Goal: Task Accomplishment & Management: Manage account settings

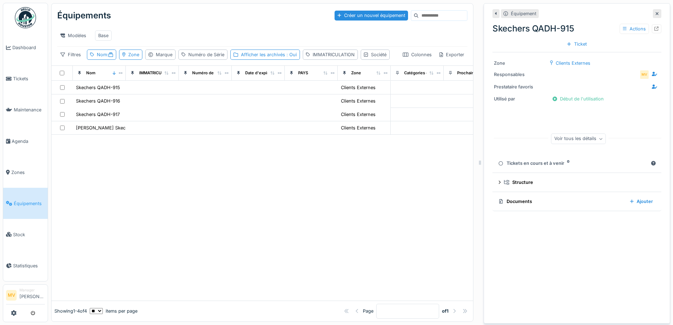
scroll to position [5, 0]
click at [641, 9] on div "Équipement" at bounding box center [576, 13] width 169 height 9
click at [653, 9] on div at bounding box center [657, 13] width 8 height 9
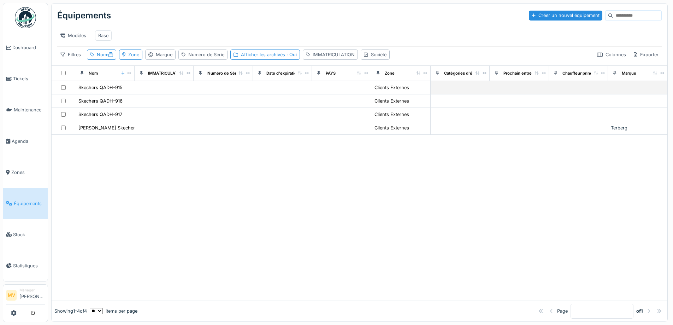
click at [145, 94] on td at bounding box center [164, 87] width 59 height 13
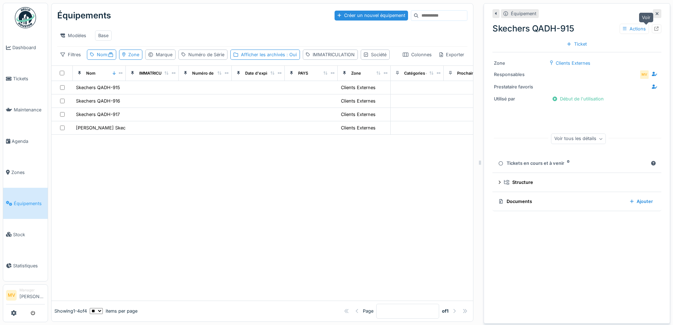
click at [654, 30] on icon at bounding box center [656, 28] width 5 height 5
click at [119, 104] on div "Skechers QADH-916" at bounding box center [98, 100] width 44 height 7
click at [654, 28] on icon at bounding box center [656, 28] width 5 height 5
click at [654, 29] on icon at bounding box center [656, 28] width 5 height 5
click at [364, 91] on div "Clients Externes" at bounding box center [358, 87] width 35 height 7
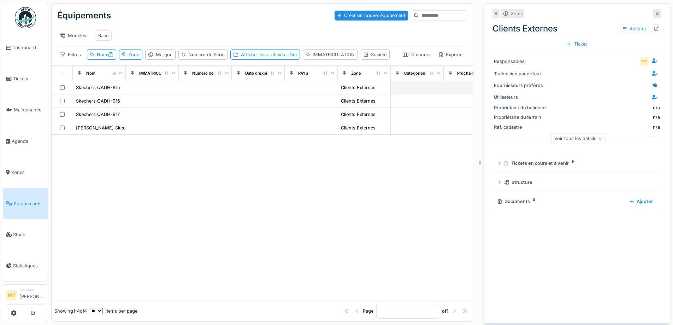
click at [290, 94] on td at bounding box center [311, 87] width 53 height 13
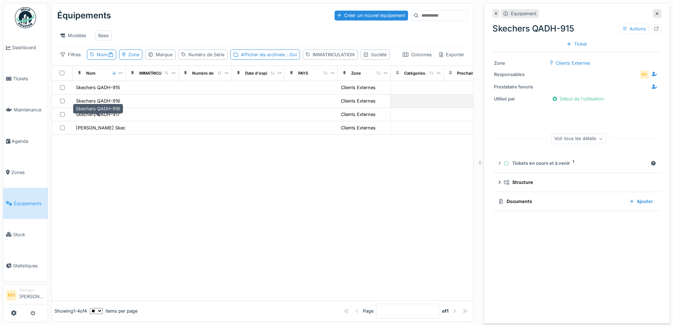
click at [114, 104] on div "Skechers QADH-916" at bounding box center [98, 100] width 44 height 7
click at [654, 28] on icon at bounding box center [656, 28] width 5 height 5
click at [91, 118] on div "Skechers QADH-917" at bounding box center [98, 114] width 44 height 7
click at [654, 30] on icon at bounding box center [656, 28] width 5 height 5
click at [102, 58] on div "Nom :" at bounding box center [105, 54] width 16 height 7
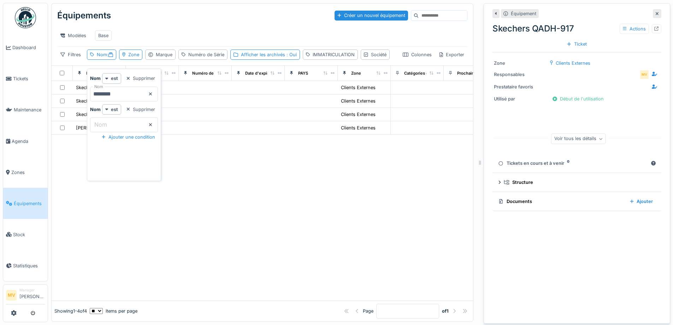
click at [153, 95] on input "********" at bounding box center [124, 94] width 68 height 15
type input "*****"
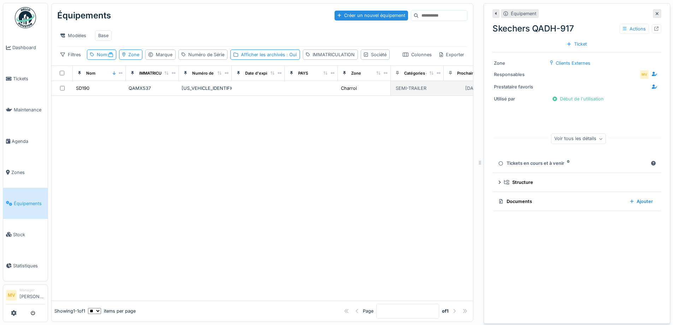
drag, startPoint x: 255, startPoint y: 107, endPoint x: 294, endPoint y: 112, distance: 38.7
click at [255, 96] on td at bounding box center [258, 88] width 53 height 15
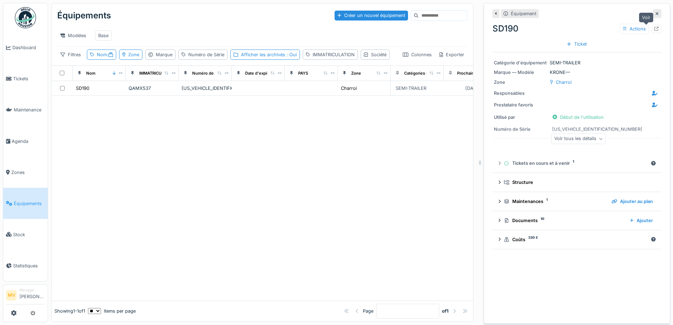
click at [652, 29] on div at bounding box center [657, 28] width 10 height 9
click at [106, 58] on div "Nom :" at bounding box center [105, 54] width 16 height 7
click at [146, 92] on input "*****" at bounding box center [124, 94] width 68 height 15
type input "*"
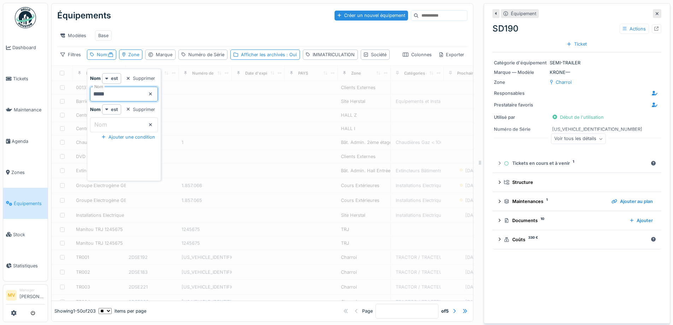
type input "**"
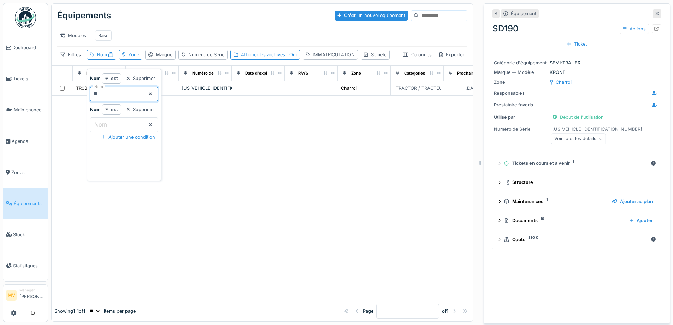
click at [213, 65] on div "Équipements Créer un nouvel équipement Modèles Base Filtres Nom : Zone Marque N…" at bounding box center [262, 35] width 421 height 62
click at [218, 91] on div "ZCFM62AU10C505372" at bounding box center [205, 88] width 47 height 7
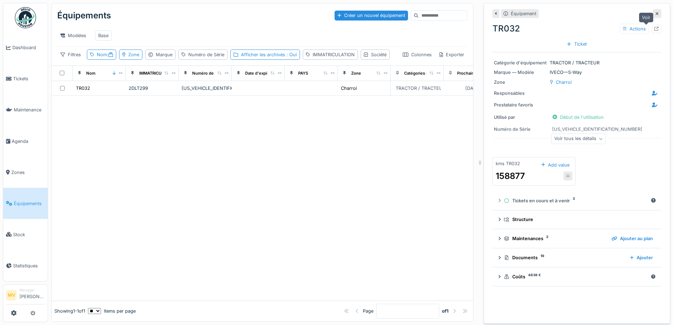
click at [652, 26] on div at bounding box center [657, 28] width 10 height 9
click at [261, 58] on div "Afficher les archivés : Oui" at bounding box center [269, 54] width 56 height 7
click at [95, 57] on div "Nom :" at bounding box center [101, 54] width 29 height 10
click at [152, 93] on icon at bounding box center [151, 93] width 4 height 5
click at [276, 58] on div "Afficher les archivés : Oui" at bounding box center [269, 54] width 56 height 7
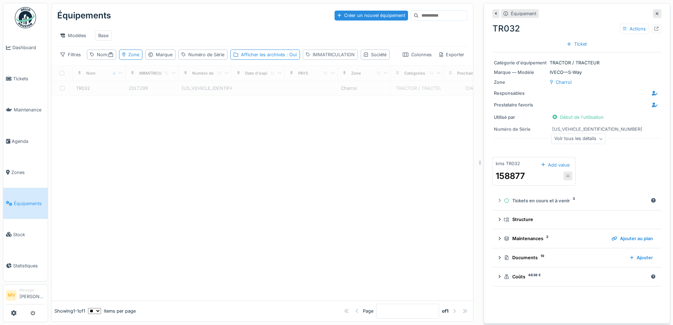
click at [323, 58] on div "IMMATRICULATION" at bounding box center [334, 54] width 42 height 7
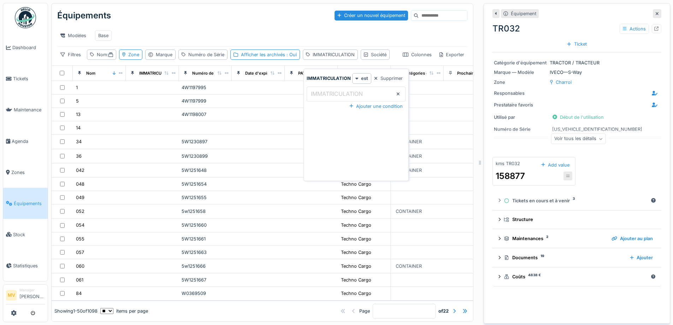
click at [335, 90] on label "IMMATRICULATION" at bounding box center [336, 93] width 55 height 8
click at [335, 90] on input "IMMATRICULATION" at bounding box center [356, 94] width 99 height 15
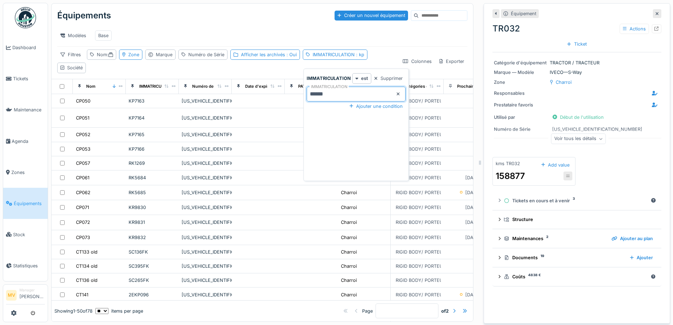
type input "******"
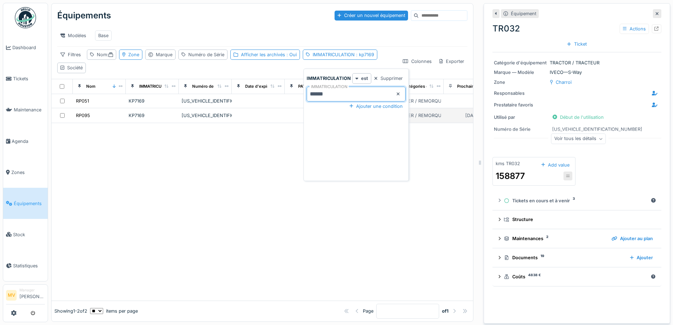
click at [212, 119] on div "W09299323G0M30431" at bounding box center [205, 115] width 47 height 7
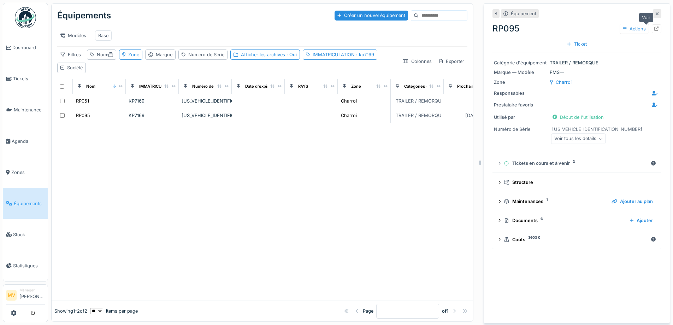
click at [654, 29] on icon at bounding box center [656, 28] width 5 height 5
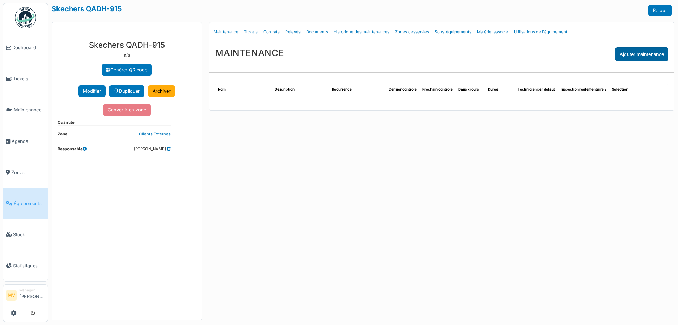
click at [649, 57] on div "Ajouter maintenance" at bounding box center [641, 54] width 53 height 14
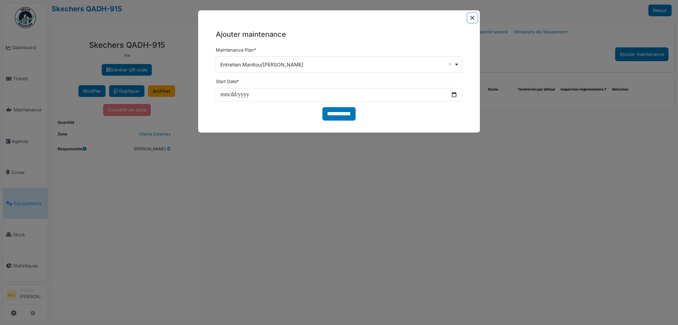
drag, startPoint x: 477, startPoint y: 16, endPoint x: 473, endPoint y: 18, distance: 4.5
click at [475, 17] on button "Close" at bounding box center [473, 18] width 10 height 10
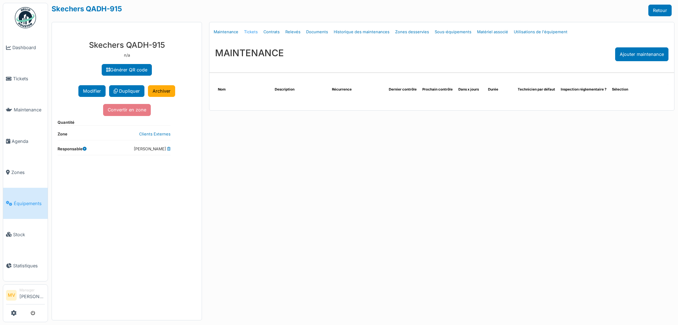
click at [254, 33] on link "Tickets" at bounding box center [250, 32] width 19 height 17
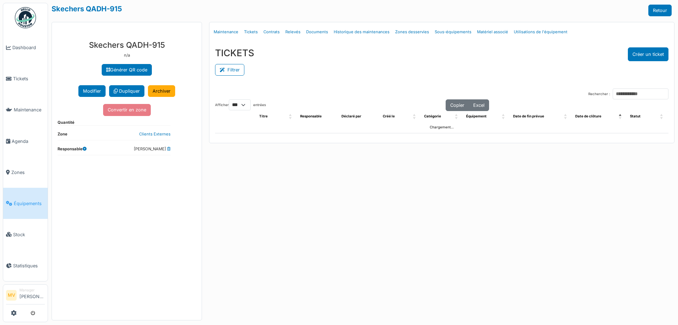
select select "***"
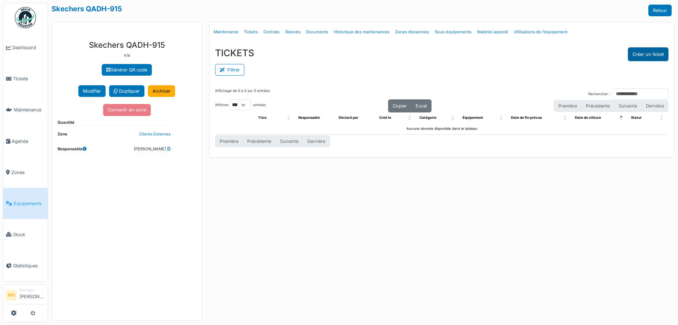
click at [647, 54] on button "Créer un ticket" at bounding box center [648, 54] width 41 height 14
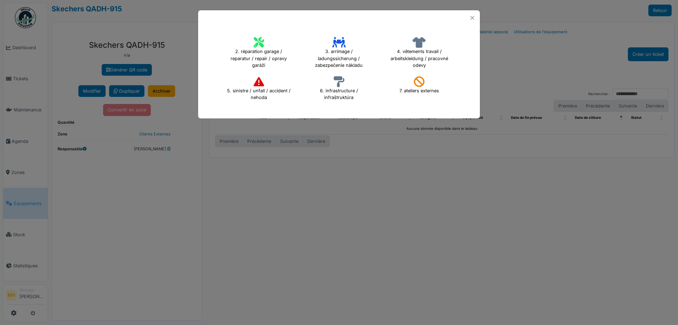
click at [255, 41] on icon at bounding box center [259, 42] width 11 height 11
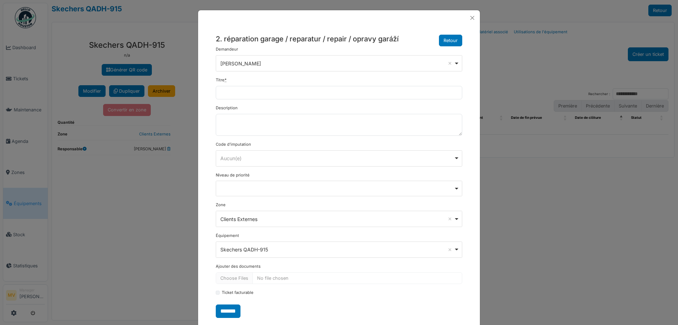
click at [321, 99] on form "**********" at bounding box center [339, 181] width 246 height 271
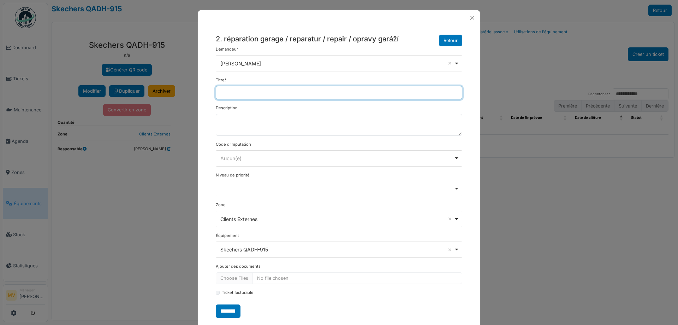
click at [326, 91] on input "Titre *" at bounding box center [339, 92] width 246 height 13
type input "**********"
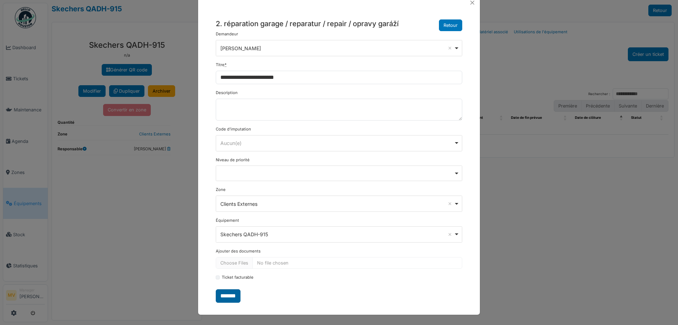
click at [233, 293] on input "*******" at bounding box center [228, 295] width 25 height 13
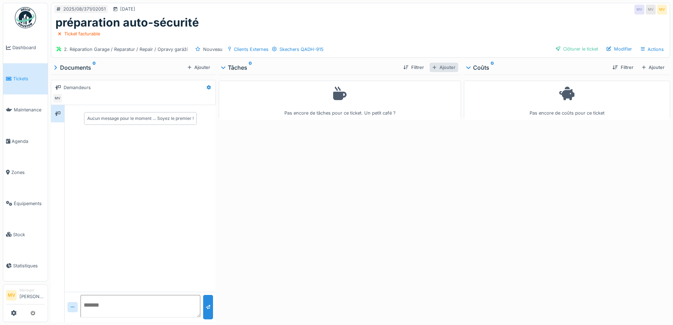
click at [439, 67] on div "Ajouter" at bounding box center [443, 68] width 28 height 10
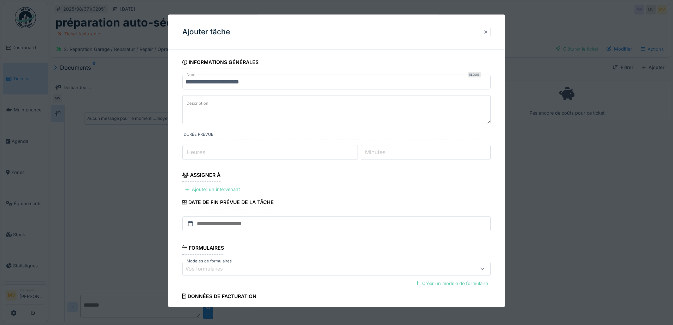
click at [214, 190] on div "Ajouter un intervenant" at bounding box center [212, 190] width 60 height 10
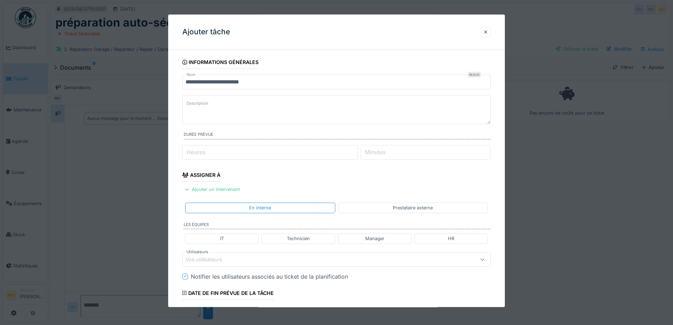
click at [382, 202] on div "En interne Prestataire externe" at bounding box center [336, 208] width 308 height 16
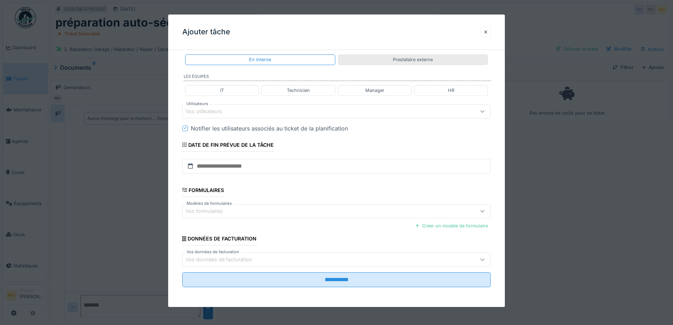
click at [397, 59] on div "Prestataire externe" at bounding box center [413, 60] width 40 height 7
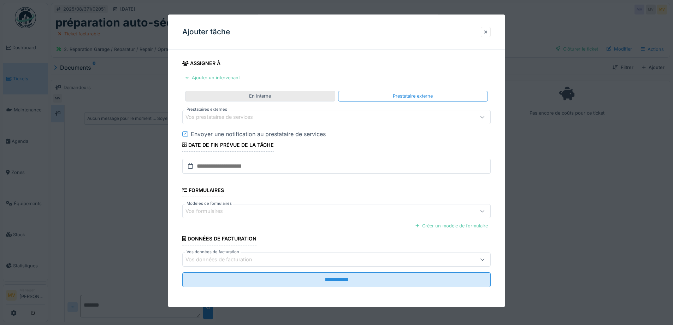
click at [287, 95] on div "En interne" at bounding box center [260, 96] width 150 height 10
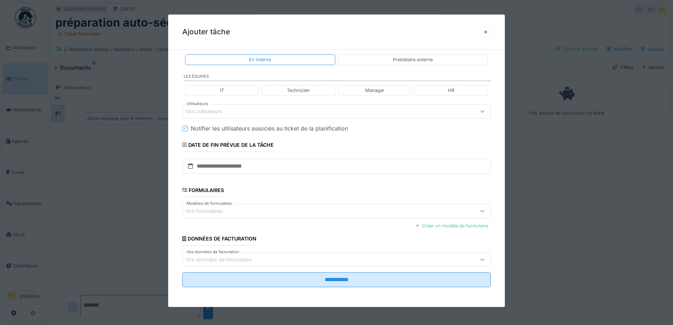
click at [248, 114] on div "Vos utilisateurs" at bounding box center [318, 111] width 266 height 8
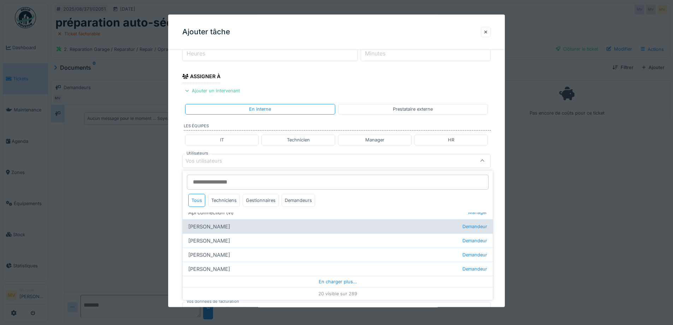
scroll to position [220, 0]
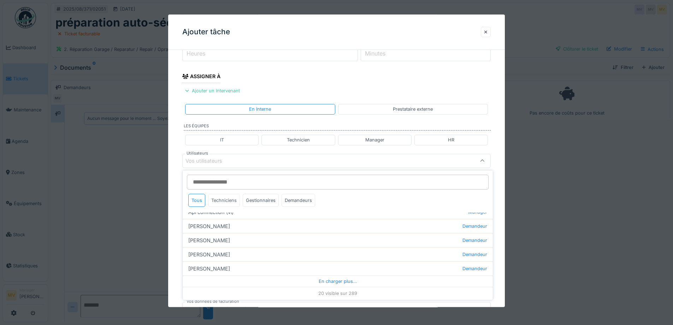
click at [230, 200] on div "Techniciens" at bounding box center [224, 200] width 32 height 13
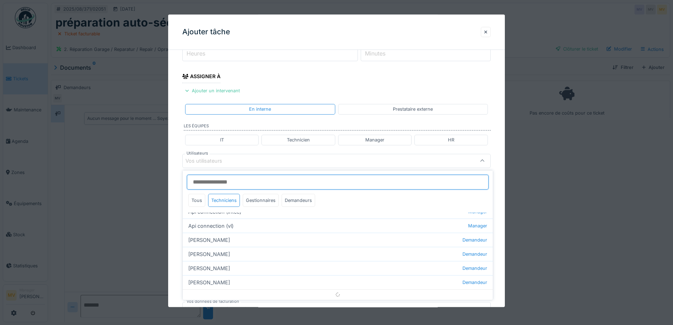
scroll to position [81, 0]
click at [241, 179] on input "Utilisateurs" at bounding box center [338, 181] width 302 height 15
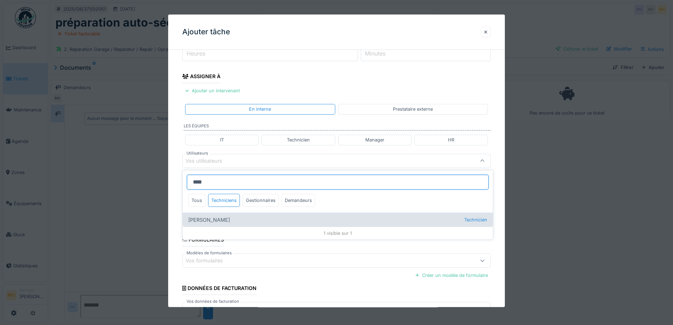
type input "****"
click at [216, 218] on div "Ivan Marcius Technicien" at bounding box center [338, 219] width 310 height 14
type input "****"
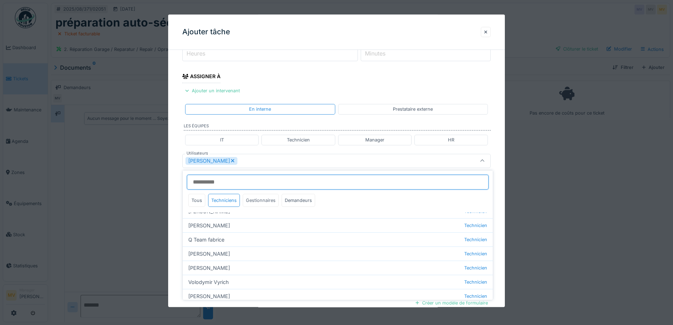
scroll to position [81, 0]
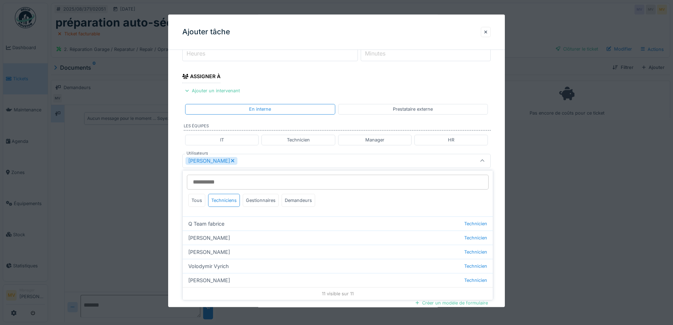
click at [259, 161] on div "[PERSON_NAME]" at bounding box center [318, 161] width 266 height 8
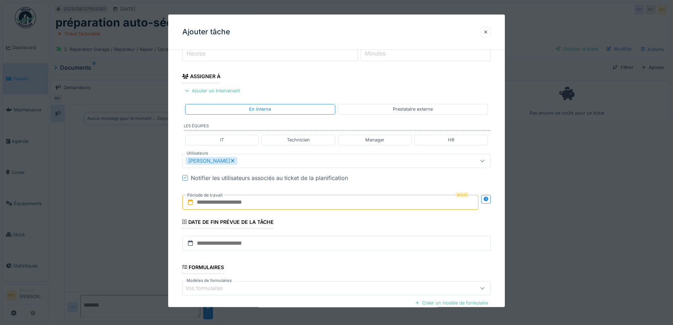
click at [262, 204] on input "text" at bounding box center [330, 202] width 296 height 15
click at [297, 281] on div "18" at bounding box center [297, 283] width 10 height 10
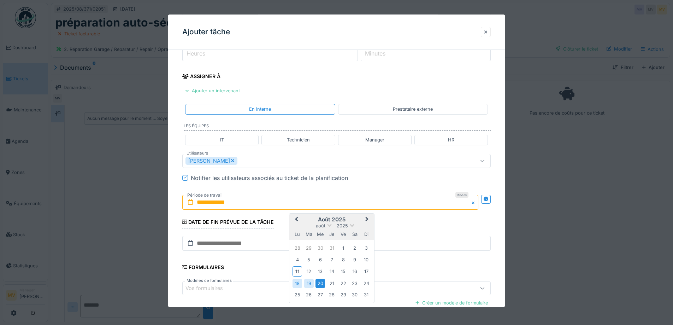
click at [322, 282] on div "20" at bounding box center [320, 283] width 10 height 10
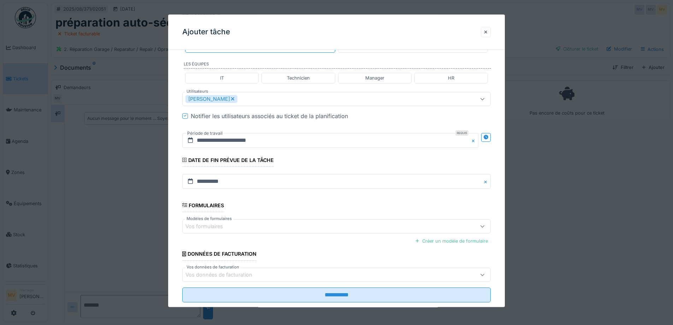
scroll to position [176, 0]
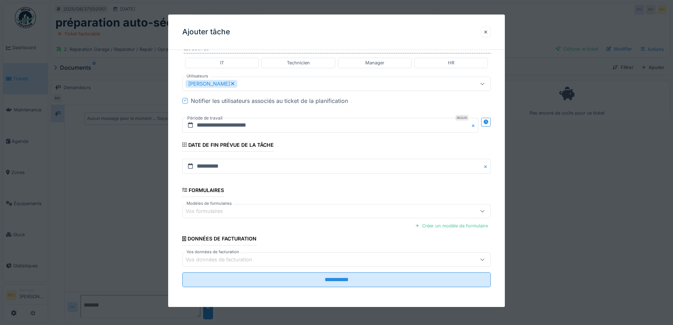
click at [205, 214] on div "Vos formulaires" at bounding box center [208, 211] width 47 height 8
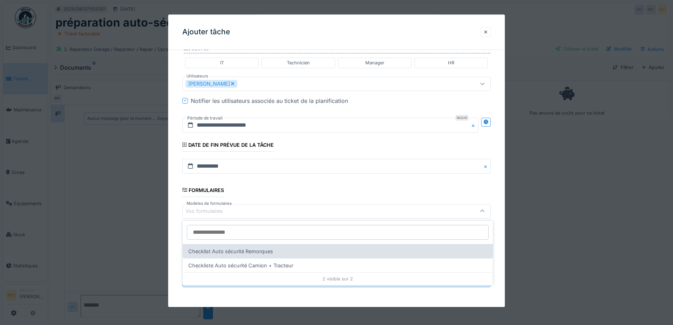
click at [264, 252] on div "Checklist Auto sécurité Remorques" at bounding box center [338, 251] width 310 height 14
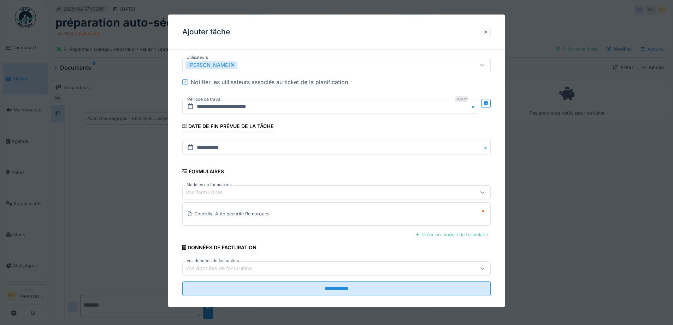
scroll to position [203, 0]
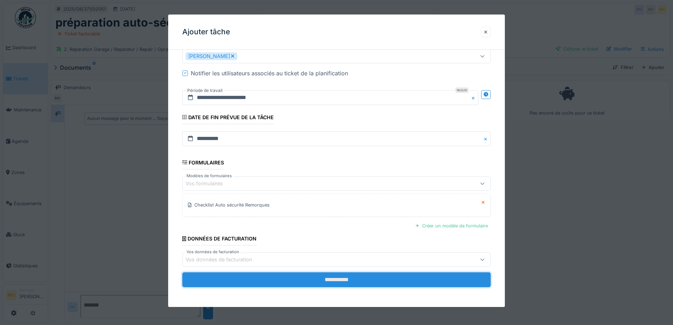
click at [340, 283] on input "**********" at bounding box center [336, 279] width 308 height 15
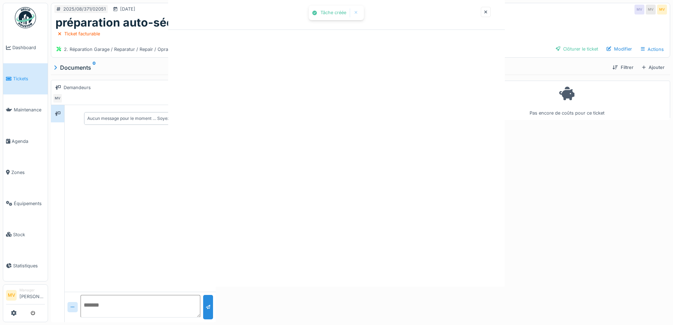
scroll to position [0, 0]
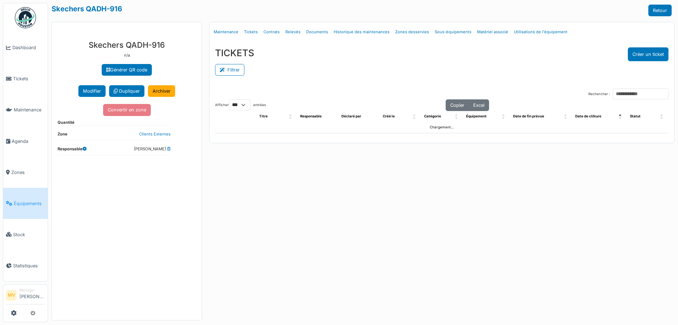
select select "***"
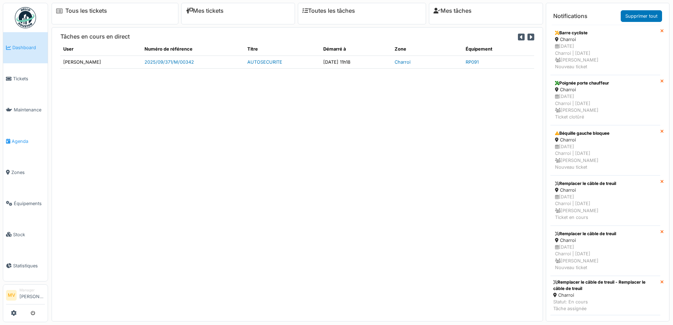
click at [29, 141] on span "Agenda" at bounding box center [28, 141] width 33 height 7
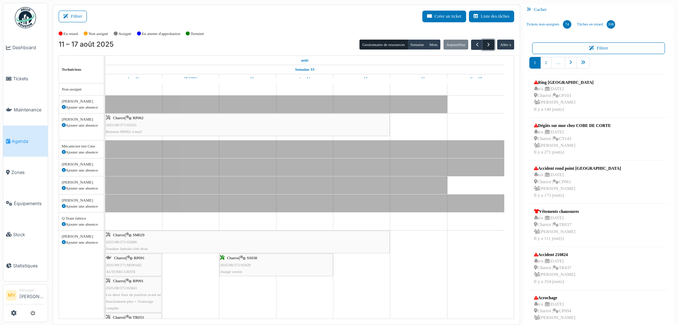
click at [486, 44] on span "button" at bounding box center [489, 45] width 6 height 6
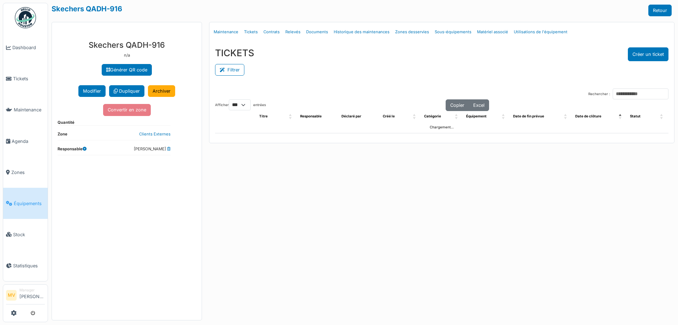
select select "***"
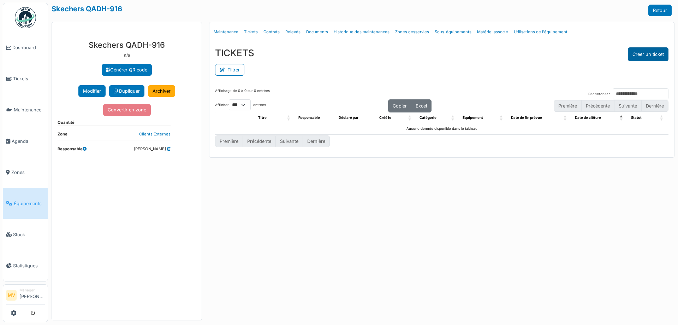
click at [644, 57] on button "Créer un ticket" at bounding box center [648, 54] width 41 height 14
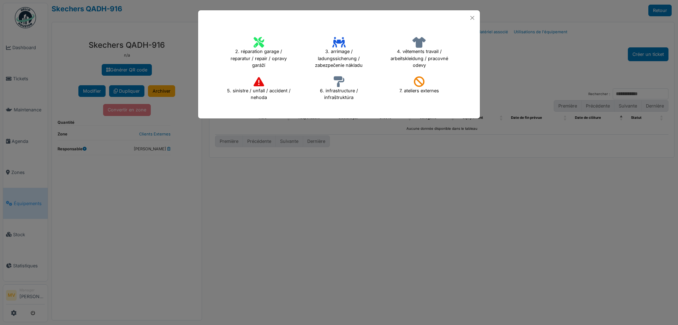
click at [265, 48] on h4 "2. réparation garage / reparatur / repair / opravy garáží" at bounding box center [258, 53] width 73 height 36
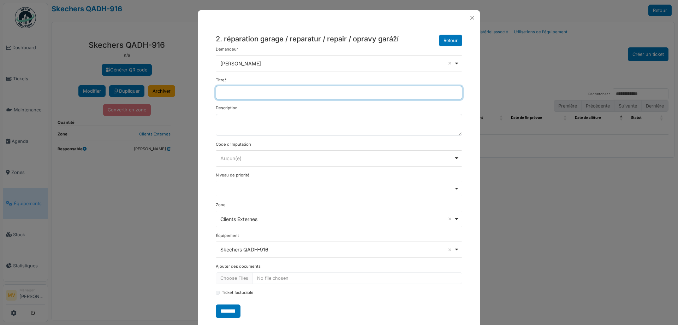
click at [253, 93] on input "Titre *" at bounding box center [339, 92] width 246 height 13
type input "**********"
click at [245, 156] on div "Aucun(e) Remove item" at bounding box center [336, 157] width 233 height 7
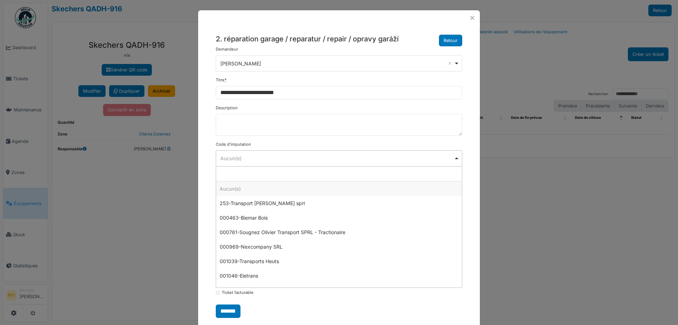
click at [245, 156] on div "Aucun(e) Remove item" at bounding box center [336, 157] width 233 height 7
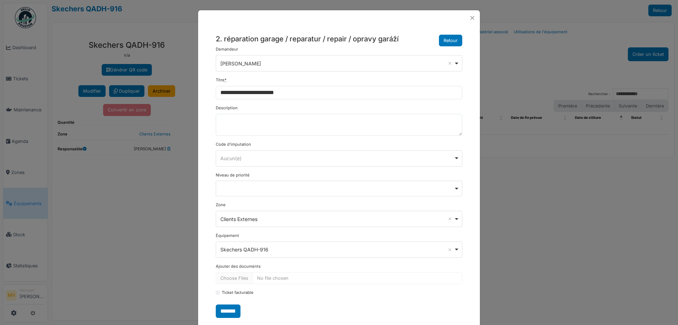
click at [245, 154] on div "Aucun(e) Remove item" at bounding box center [339, 158] width 240 height 10
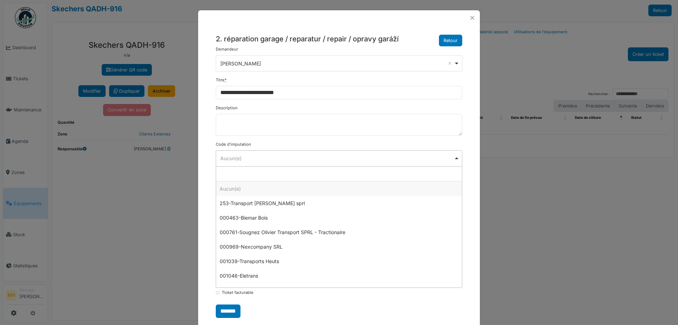
click at [269, 174] on input "Aucun(e)" at bounding box center [339, 173] width 246 height 15
click at [273, 155] on div "Aucun(e) Remove item" at bounding box center [336, 157] width 233 height 7
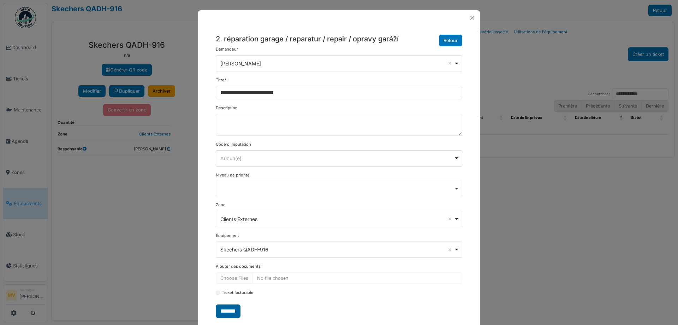
click at [232, 307] on input "*******" at bounding box center [228, 310] width 25 height 13
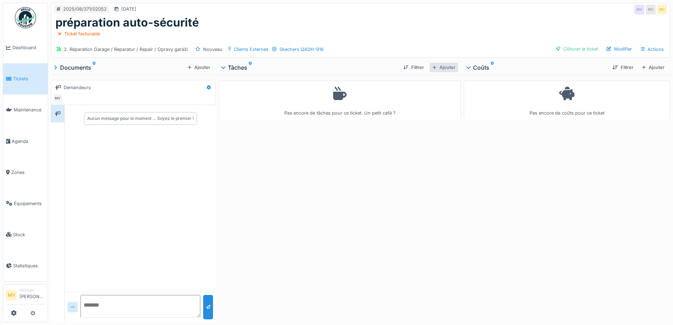
click at [443, 65] on div "Ajouter" at bounding box center [443, 68] width 28 height 10
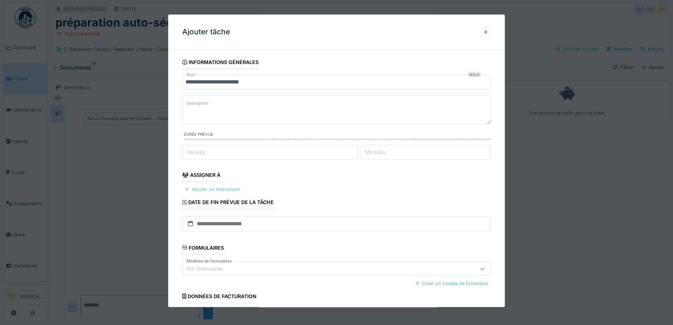
click at [228, 189] on div "Ajouter un intervenant" at bounding box center [212, 190] width 60 height 10
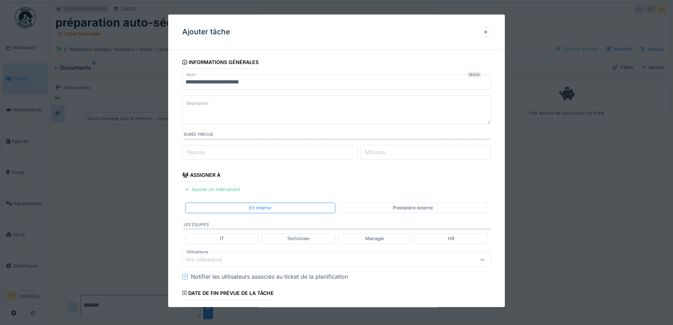
click at [232, 261] on div "Vos utilisateurs" at bounding box center [318, 259] width 266 height 8
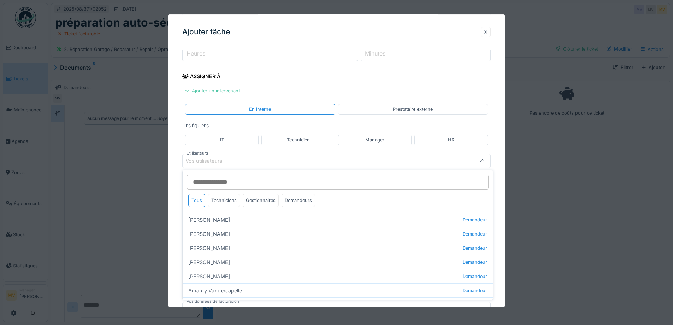
scroll to position [220, 0]
click at [224, 198] on div "Techniciens" at bounding box center [224, 200] width 32 height 13
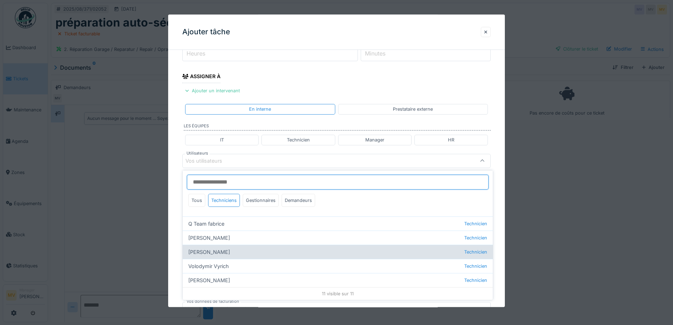
scroll to position [0, 0]
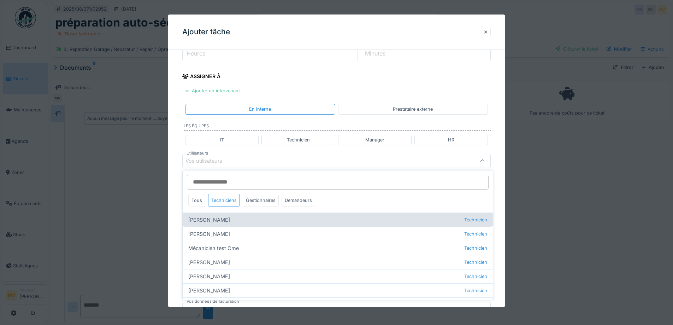
click at [217, 222] on div "[PERSON_NAME] Technicien" at bounding box center [338, 219] width 310 height 14
type input "****"
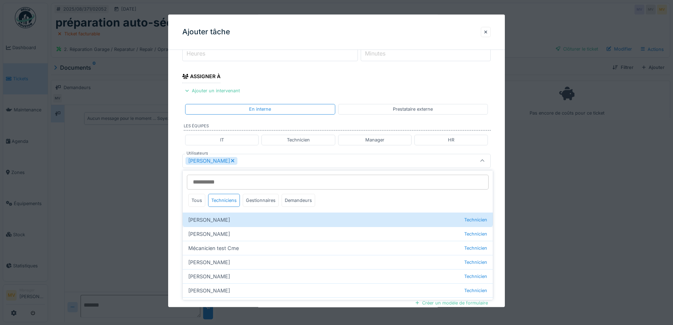
click at [269, 169] on body "Dashboard Tickets Maintenance [GEOGRAPHIC_DATA] Zones Équipements Stock Statist…" at bounding box center [336, 162] width 673 height 325
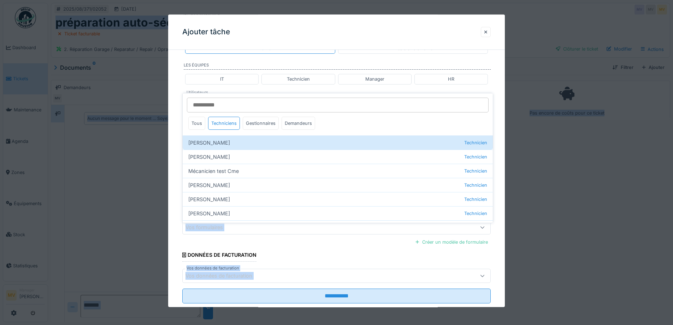
scroll to position [176, 0]
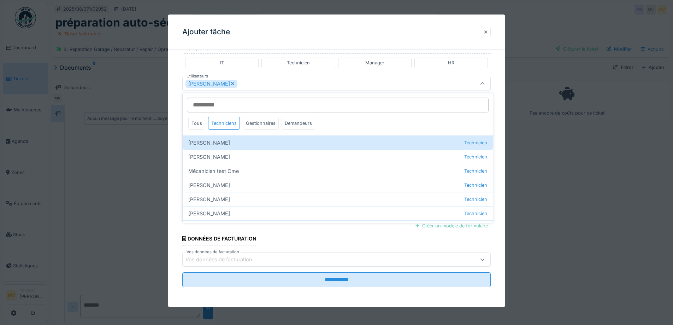
click at [284, 87] on div "[PERSON_NAME]" at bounding box center [318, 84] width 266 height 8
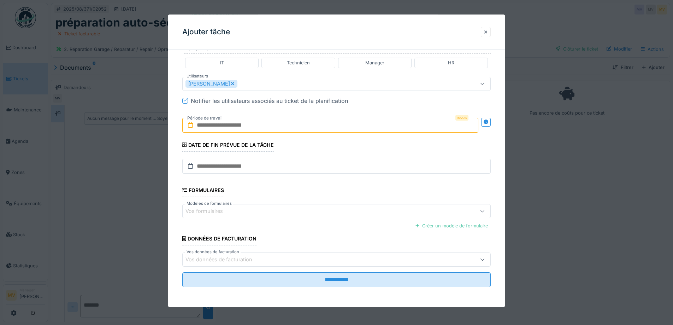
click at [266, 127] on input "text" at bounding box center [330, 125] width 296 height 15
click at [297, 203] on div "18" at bounding box center [297, 206] width 10 height 10
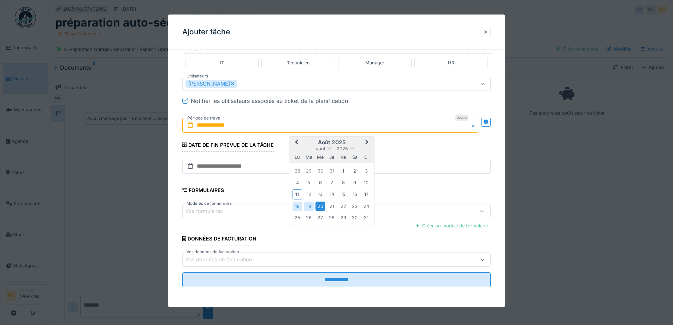
click at [316, 206] on div "20" at bounding box center [320, 206] width 10 height 10
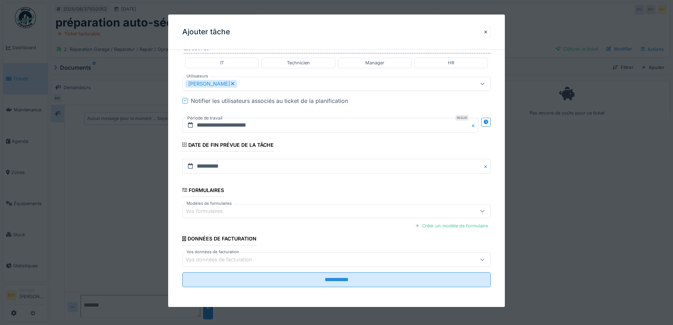
click at [324, 219] on div "Créer un modèle de formulaire" at bounding box center [336, 225] width 308 height 12
click at [323, 215] on div "Vos formulaires" at bounding box center [318, 211] width 266 height 8
click at [221, 208] on div "Vos formulaires" at bounding box center [208, 211] width 47 height 8
click at [222, 210] on div "Vos formulaires" at bounding box center [208, 211] width 47 height 8
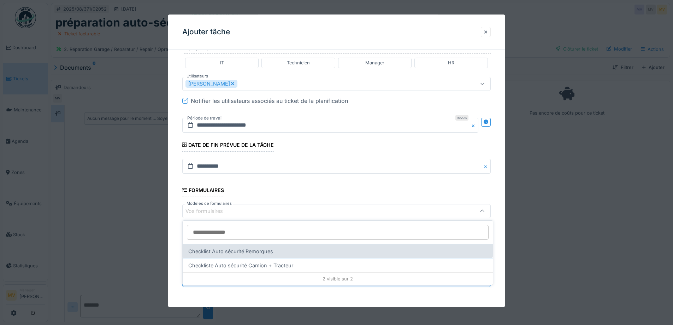
click at [263, 251] on div "Checklist Auto sécurité Remorques" at bounding box center [338, 251] width 310 height 14
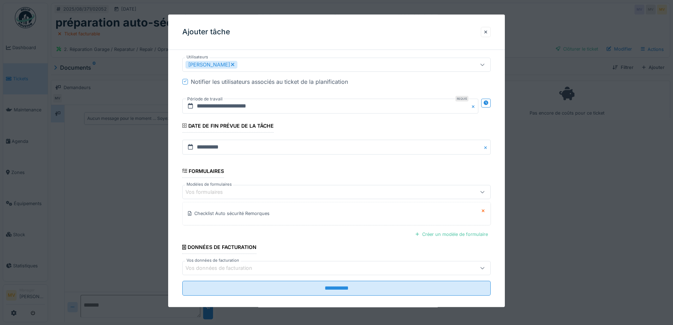
scroll to position [203, 0]
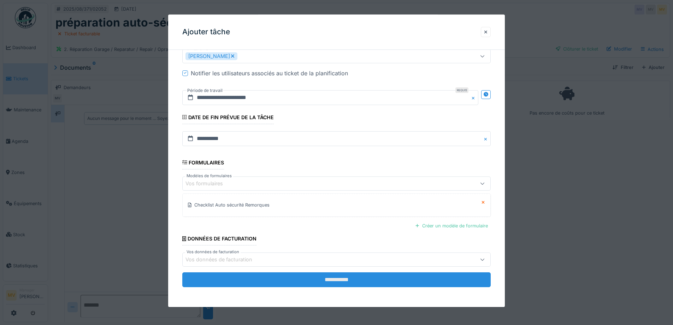
click at [340, 283] on input "**********" at bounding box center [336, 279] width 308 height 15
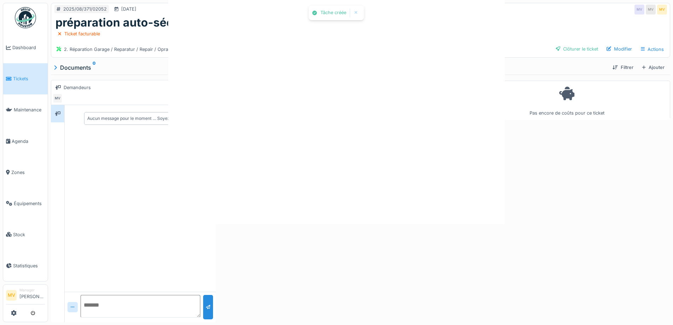
scroll to position [0, 0]
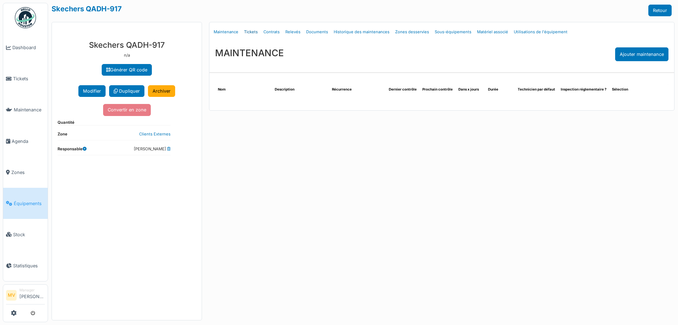
click at [254, 32] on link "Tickets" at bounding box center [250, 32] width 19 height 17
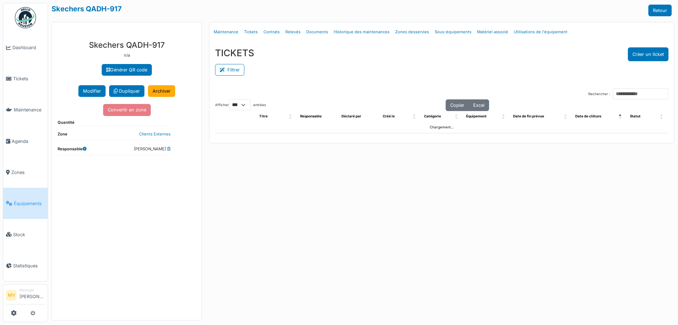
select select "***"
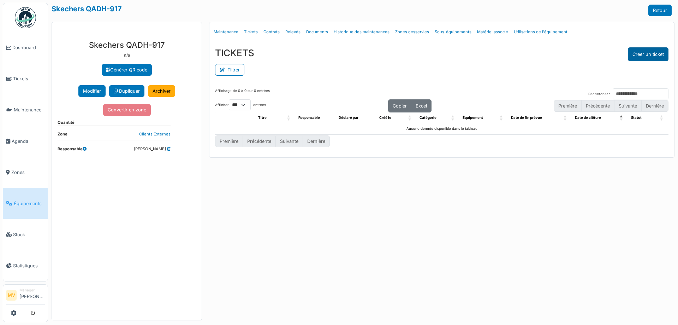
click at [635, 54] on button "Créer un ticket" at bounding box center [648, 54] width 41 height 14
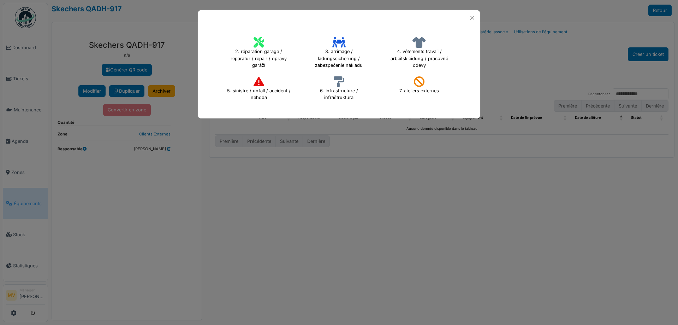
click at [270, 41] on h4 "2. réparation garage / reparatur / repair / opravy garáží" at bounding box center [258, 53] width 73 height 36
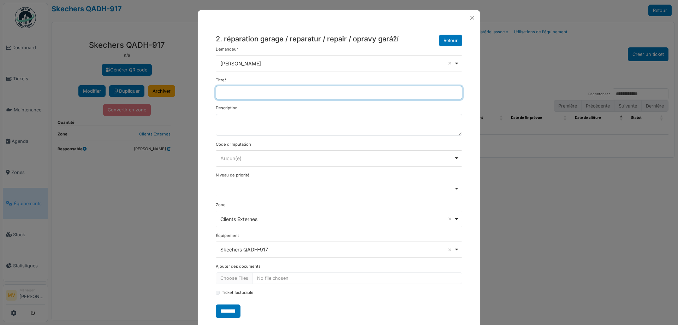
click at [304, 95] on input "Titre *" at bounding box center [339, 92] width 246 height 13
type input "**********"
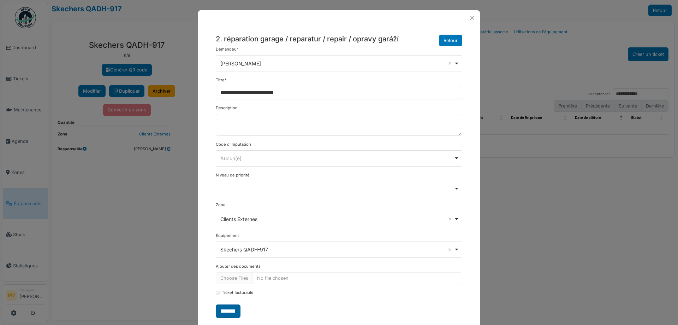
click at [226, 312] on input "*******" at bounding box center [228, 310] width 25 height 13
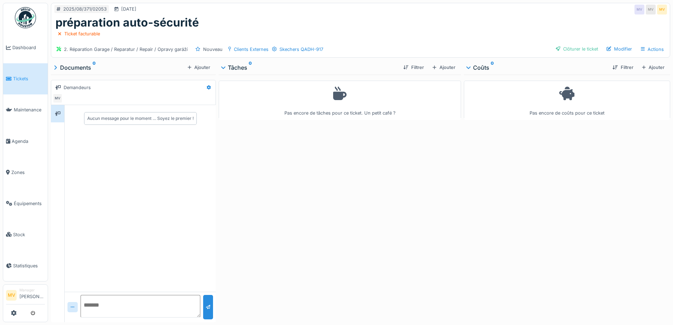
click at [448, 65] on div "Ajouter" at bounding box center [443, 68] width 28 height 10
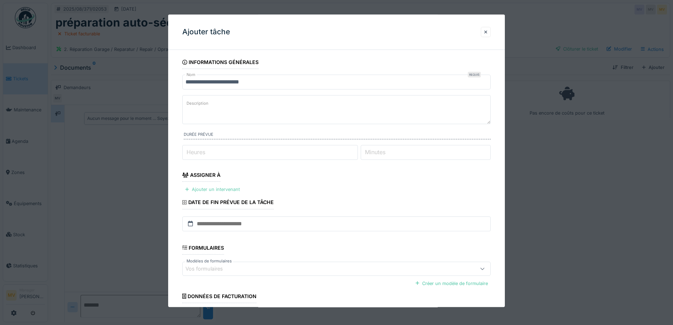
click at [220, 185] on div "Ajouter un intervenant" at bounding box center [212, 190] width 60 height 10
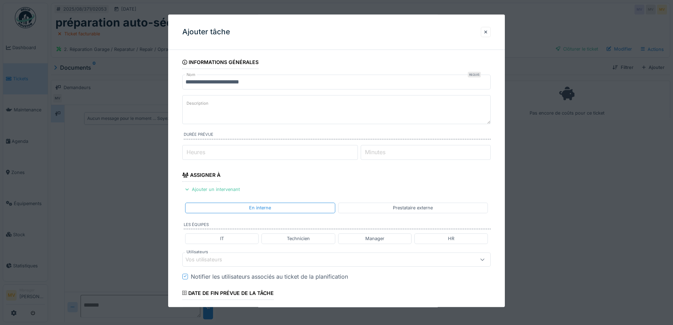
click at [217, 258] on div "Vos utilisateurs" at bounding box center [208, 259] width 47 height 8
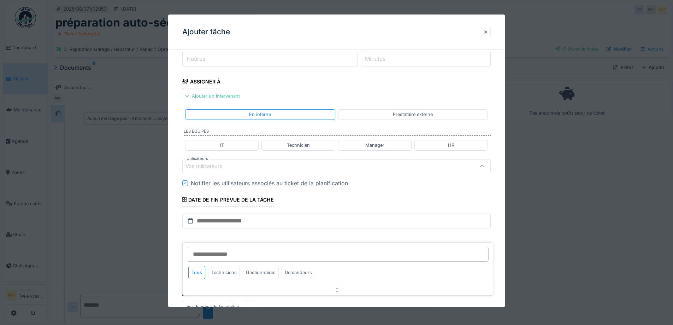
scroll to position [99, 0]
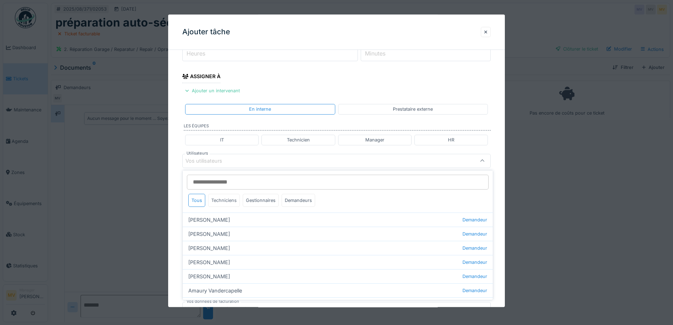
click at [222, 201] on div "Techniciens" at bounding box center [224, 200] width 32 height 13
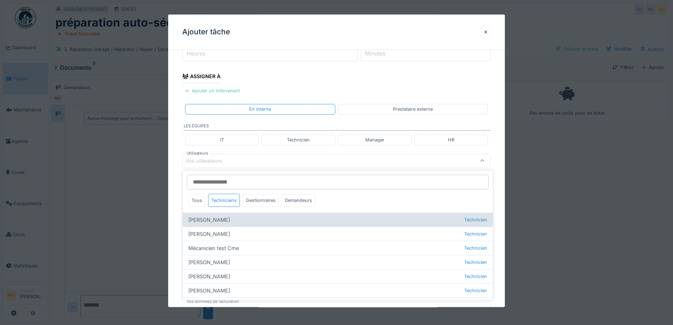
click at [220, 218] on div "[PERSON_NAME] Technicien" at bounding box center [338, 219] width 310 height 14
type input "****"
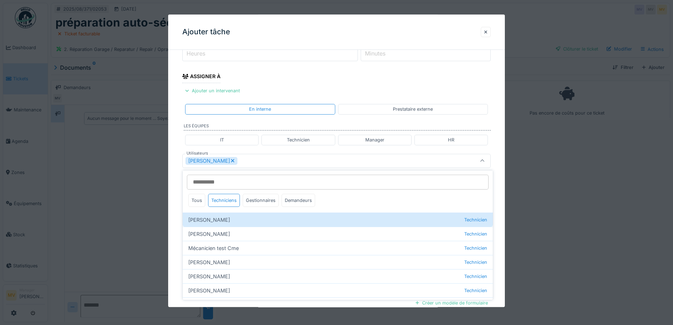
click at [258, 161] on div "[PERSON_NAME]" at bounding box center [318, 161] width 266 height 8
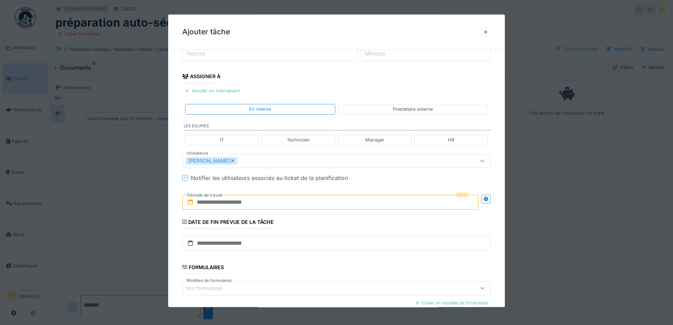
click at [257, 205] on input "text" at bounding box center [330, 202] width 296 height 15
click at [299, 284] on div "18" at bounding box center [297, 283] width 10 height 10
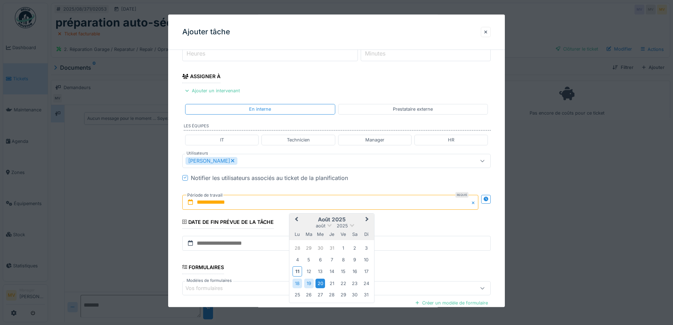
click at [317, 283] on div "20" at bounding box center [320, 283] width 10 height 10
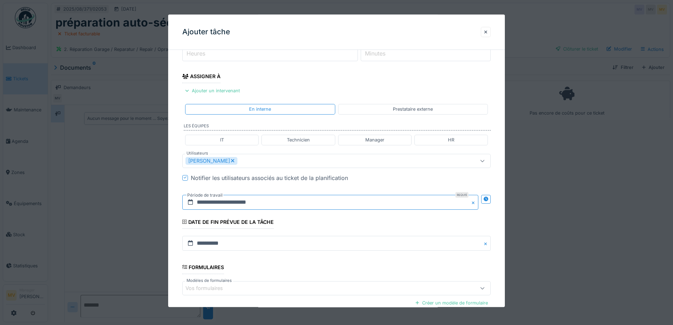
click at [327, 202] on input "**********" at bounding box center [330, 202] width 296 height 15
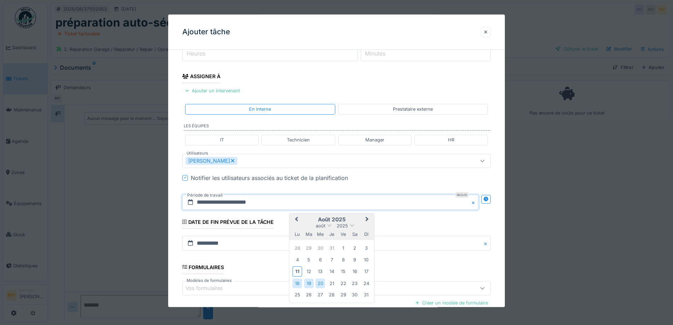
click at [343, 188] on div "**********" at bounding box center [336, 202] width 308 height 28
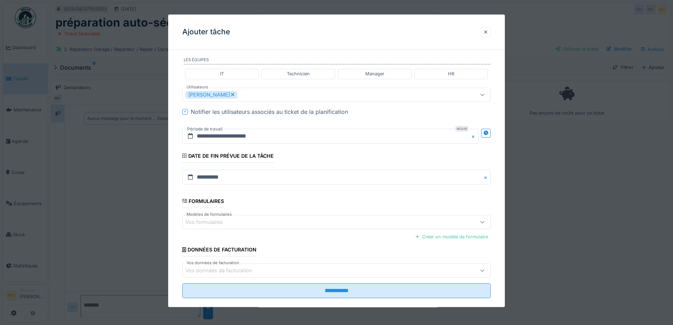
scroll to position [176, 0]
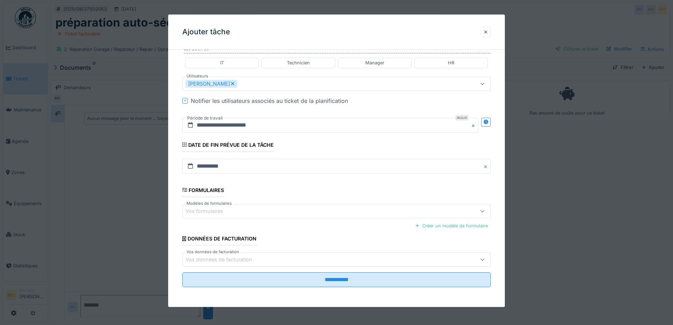
click at [301, 210] on div "Vos formulaires" at bounding box center [318, 211] width 266 height 8
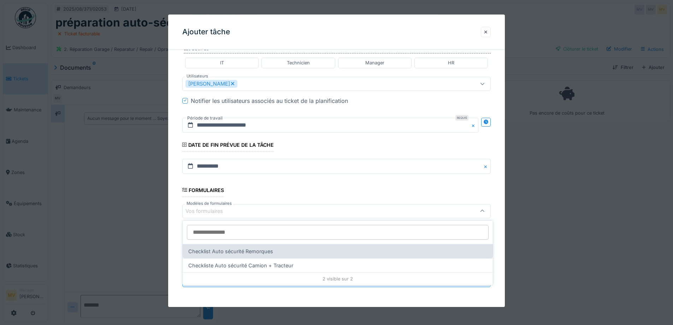
click at [286, 255] on div "Checklist Auto sécurité Remorques" at bounding box center [338, 251] width 310 height 14
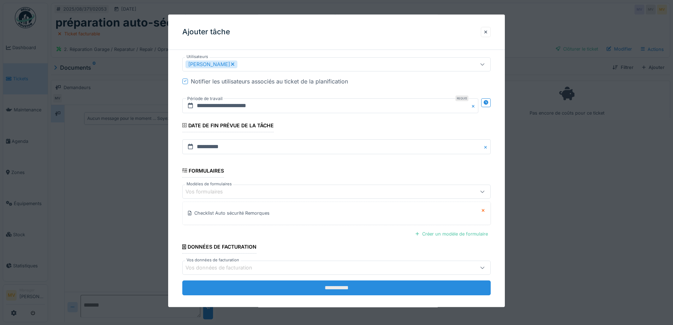
scroll to position [203, 0]
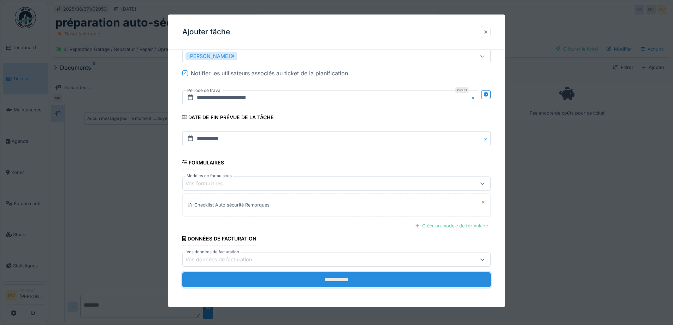
click at [327, 276] on input "**********" at bounding box center [336, 279] width 308 height 15
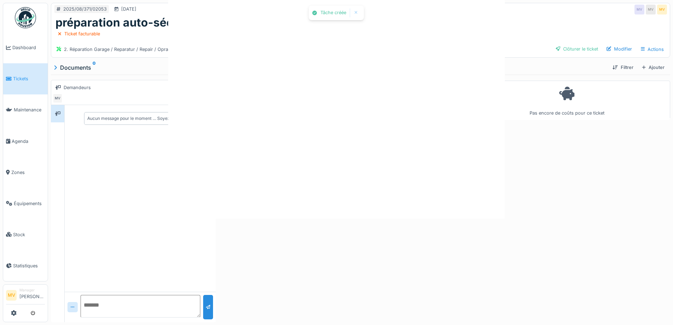
scroll to position [0, 0]
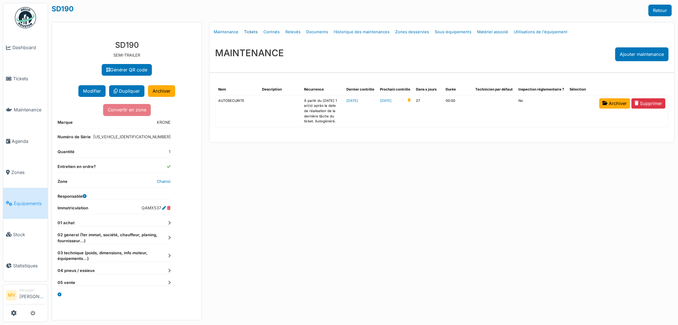
click at [255, 31] on link "Tickets" at bounding box center [250, 32] width 19 height 17
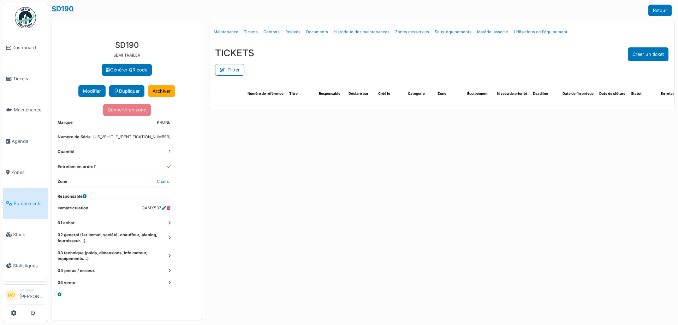
select select "***"
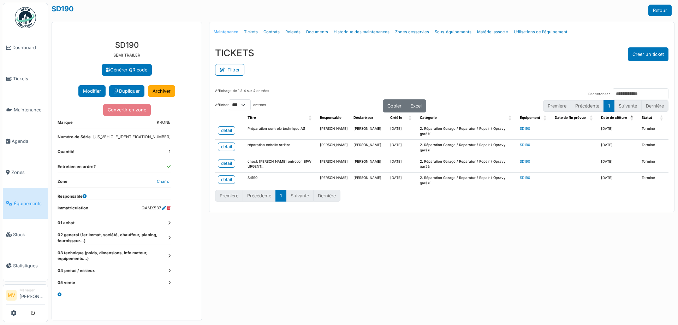
click at [218, 32] on link "Maintenance" at bounding box center [226, 32] width 30 height 17
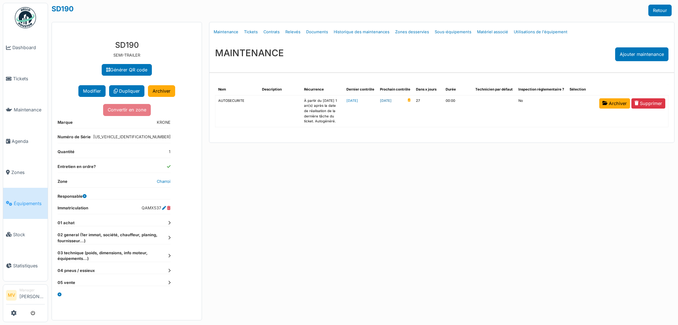
click link "2025-09-07"
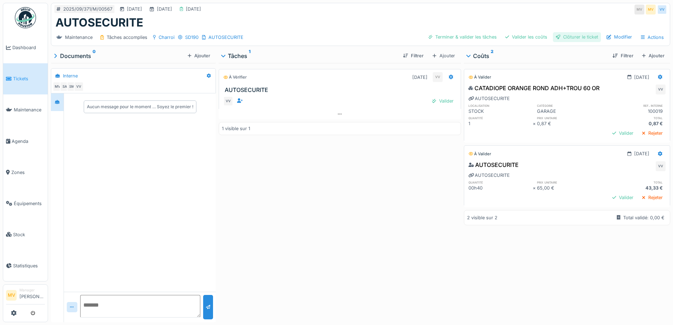
click at [571, 34] on div "Clôturer le ticket" at bounding box center [577, 37] width 48 height 10
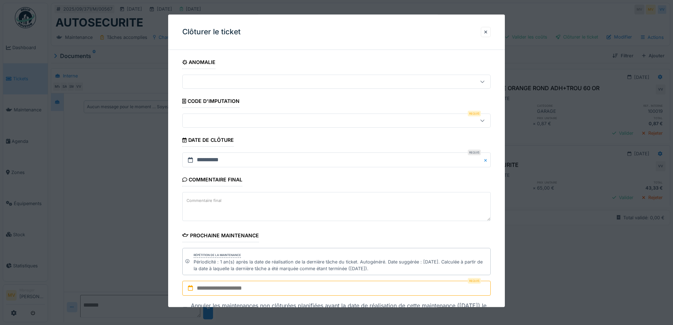
click at [209, 122] on div at bounding box center [318, 121] width 266 height 8
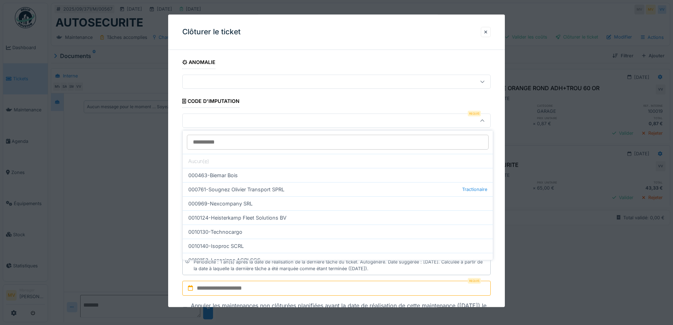
scroll to position [215, 0]
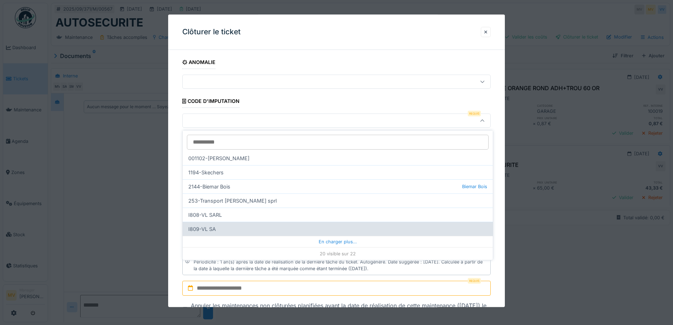
click at [220, 230] on div "I809-VL SA" at bounding box center [338, 228] width 310 height 14
type input "***"
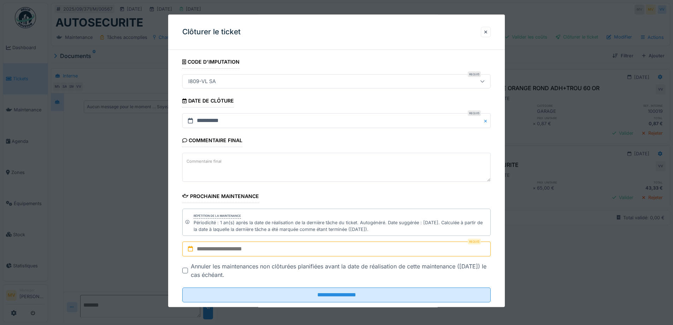
scroll to position [54, 0]
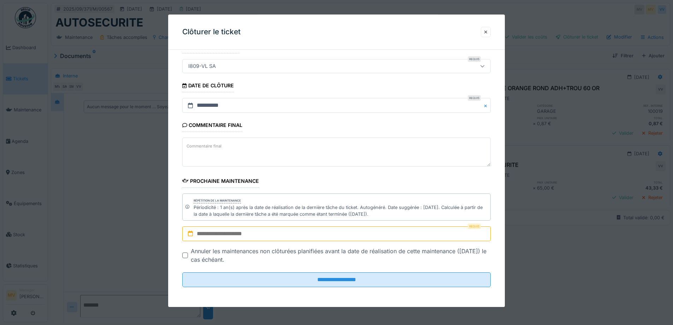
click at [235, 228] on input "text" at bounding box center [336, 233] width 308 height 15
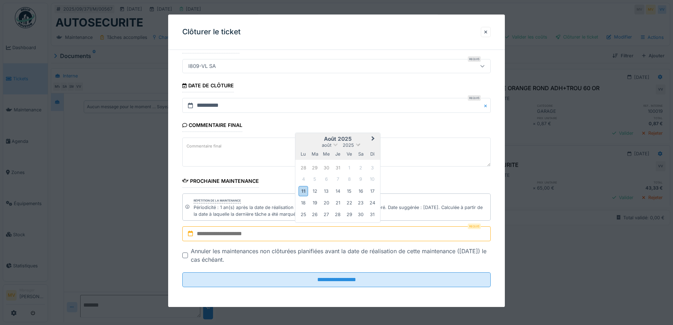
click at [351, 144] on span "2025" at bounding box center [348, 145] width 11 height 5
click at [341, 185] on div "2026" at bounding box center [338, 185] width 42 height 7
click at [324, 133] on span "août" at bounding box center [327, 134] width 10 height 5
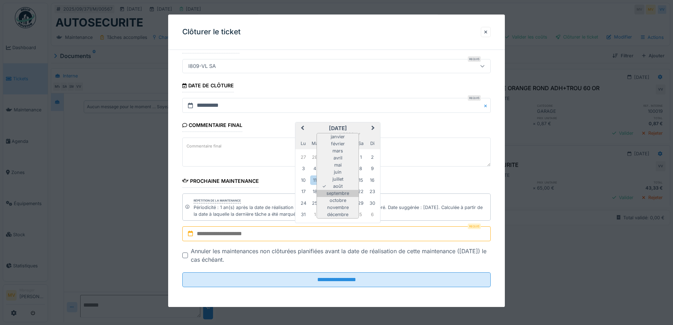
click at [341, 194] on div "septembre" at bounding box center [338, 193] width 42 height 7
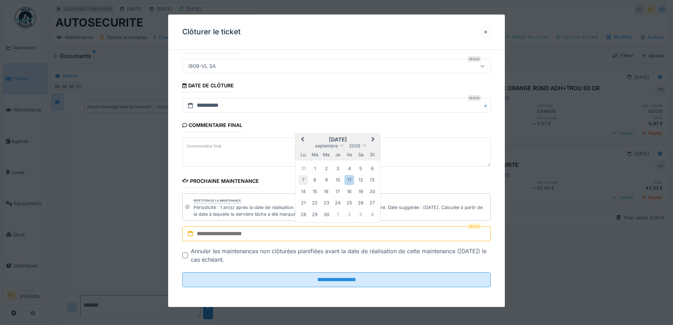
click at [303, 181] on div "7" at bounding box center [303, 180] width 10 height 10
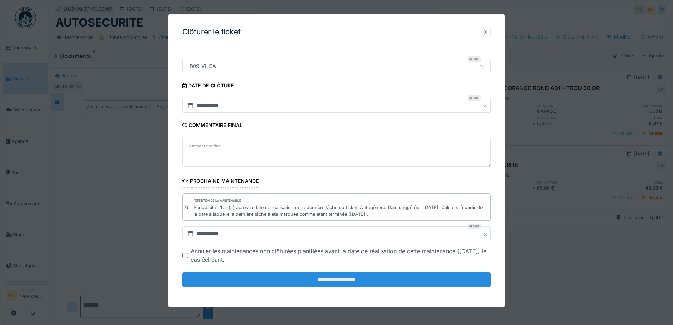
click at [353, 278] on input "**********" at bounding box center [336, 279] width 308 height 15
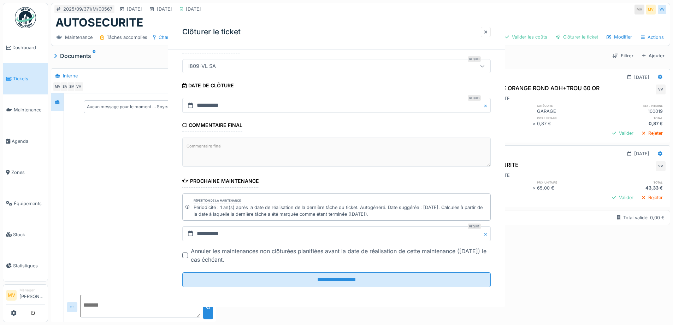
scroll to position [0, 0]
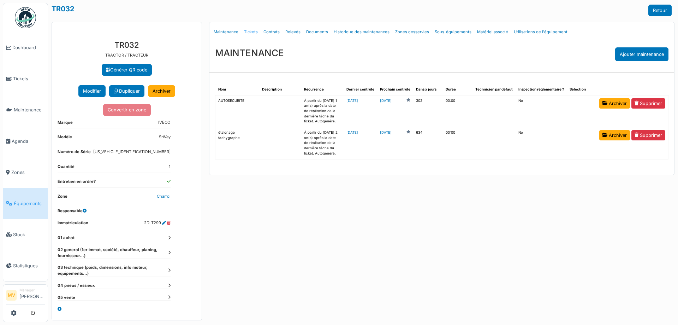
click at [251, 29] on link "Tickets" at bounding box center [250, 32] width 19 height 17
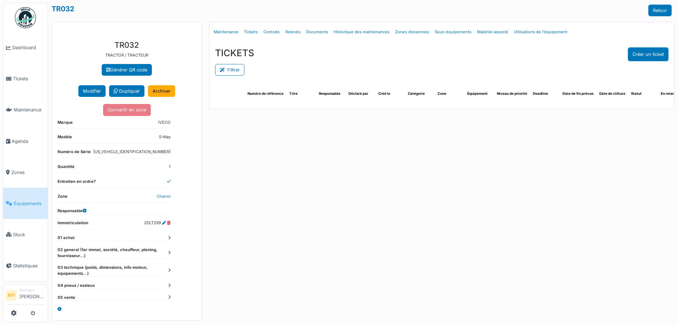
select select "***"
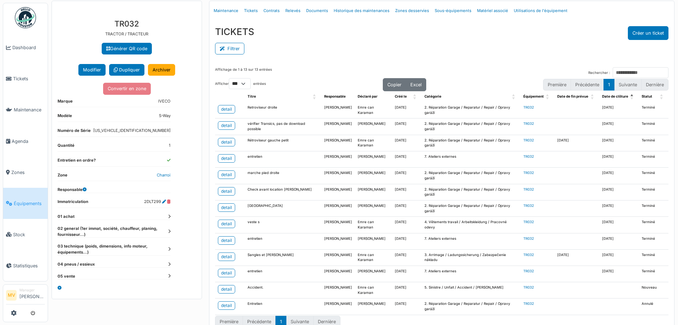
scroll to position [33, 0]
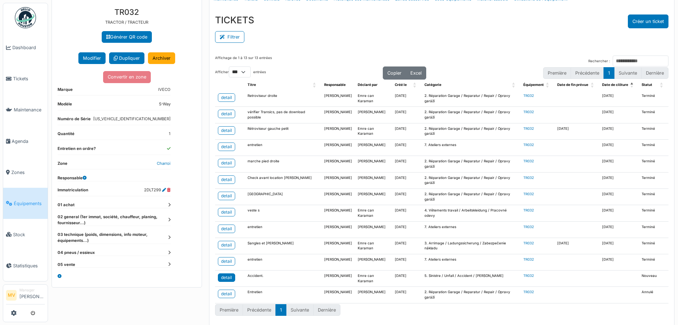
click at [221, 276] on div "detail" at bounding box center [226, 277] width 11 height 6
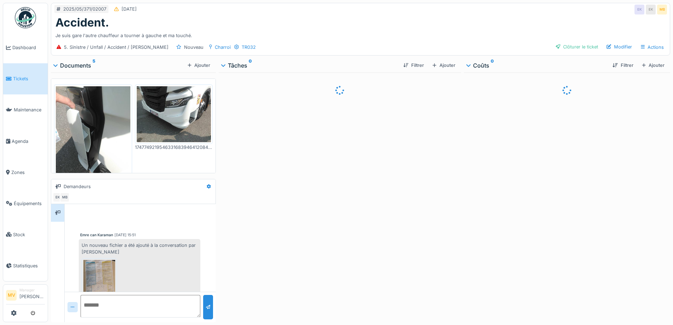
scroll to position [270, 0]
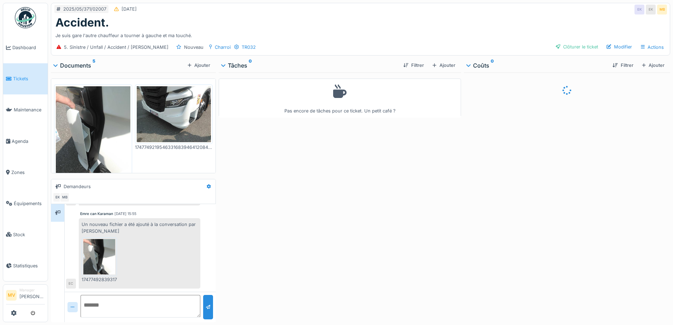
click at [94, 125] on img at bounding box center [93, 135] width 75 height 99
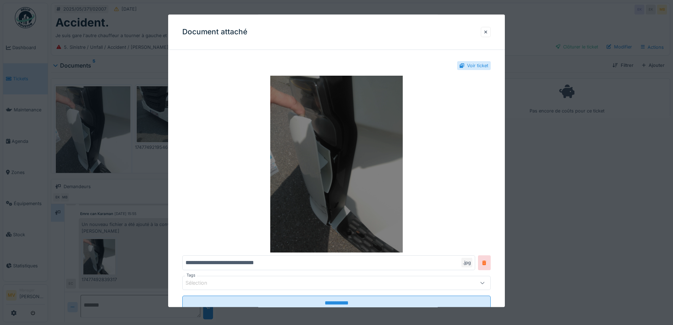
click at [346, 151] on img at bounding box center [336, 164] width 308 height 177
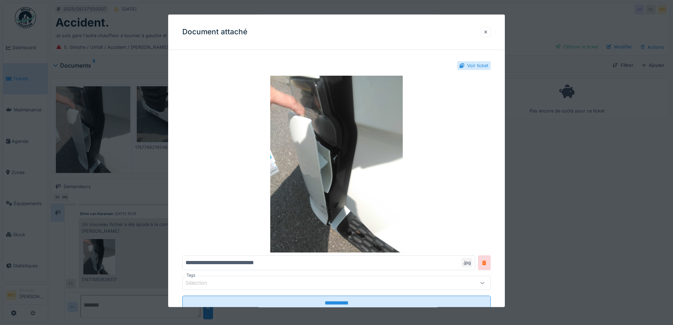
click at [490, 33] on div at bounding box center [486, 32] width 10 height 10
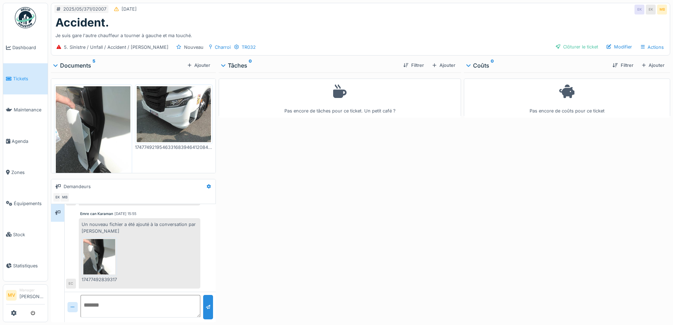
click at [156, 111] on img at bounding box center [174, 114] width 75 height 56
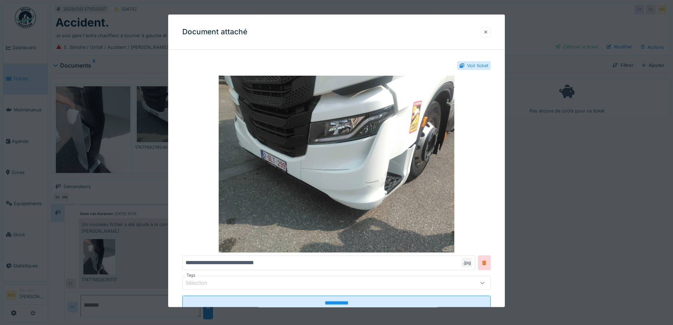
click at [487, 32] on div at bounding box center [486, 32] width 4 height 7
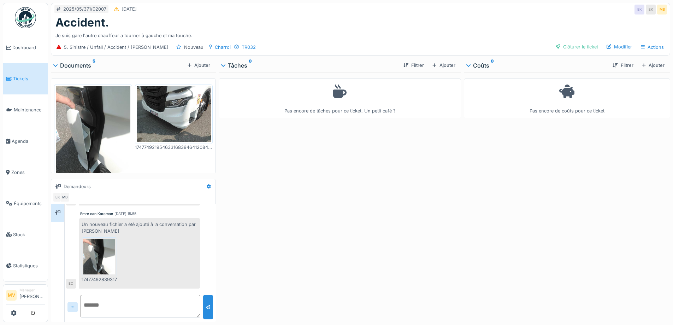
scroll to position [5, 0]
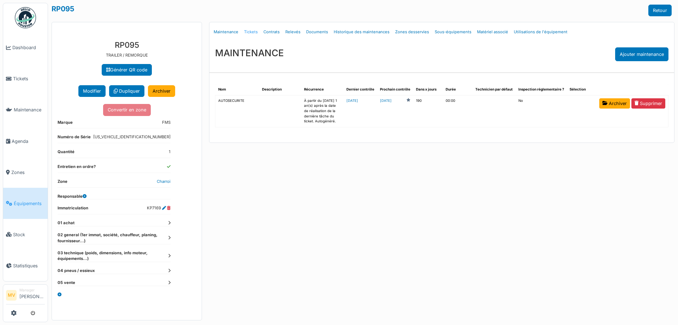
click at [243, 31] on link "Tickets" at bounding box center [250, 32] width 19 height 17
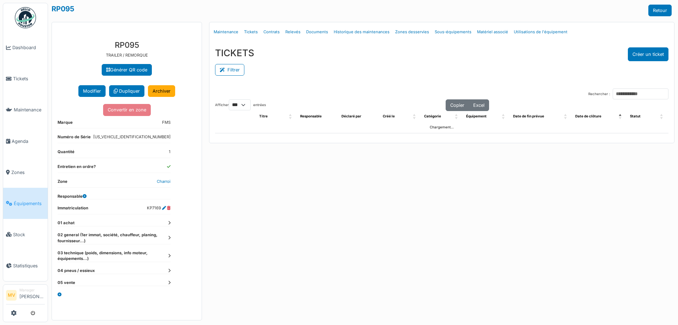
select select "***"
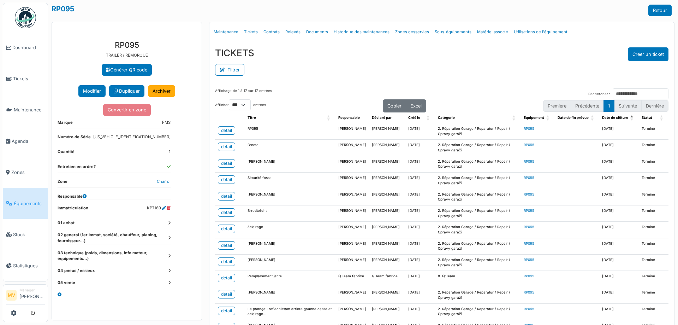
scroll to position [100, 0]
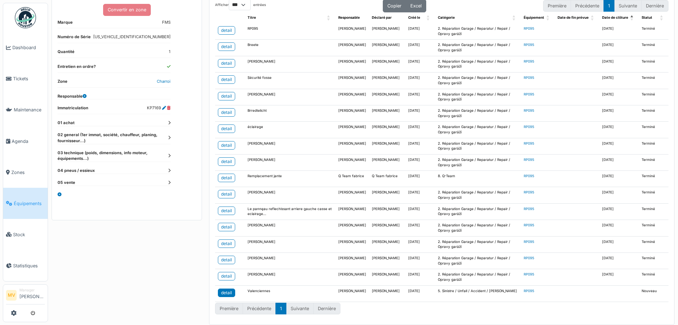
click at [226, 292] on div "detail" at bounding box center [226, 292] width 11 height 6
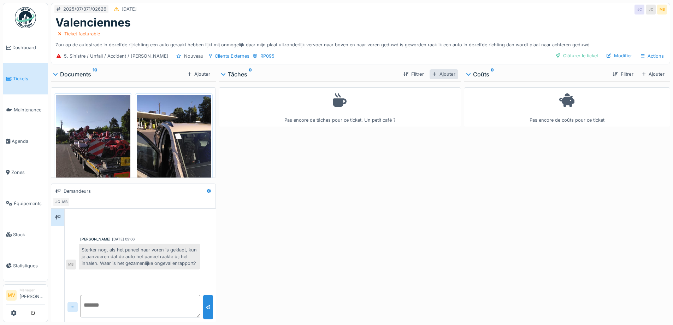
click at [450, 73] on div "Ajouter" at bounding box center [443, 74] width 28 height 10
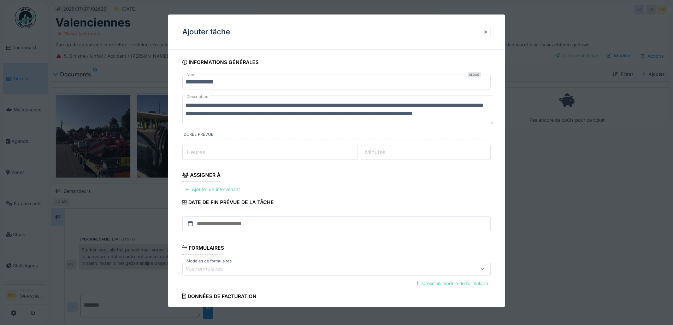
click at [230, 190] on div "Ajouter un intervenant" at bounding box center [212, 190] width 60 height 10
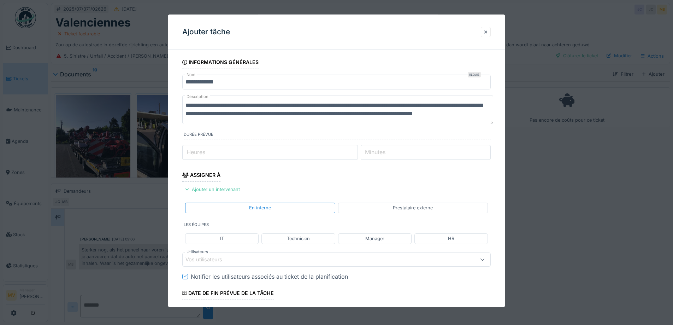
click at [268, 257] on div "Vos utilisateurs" at bounding box center [318, 259] width 266 height 8
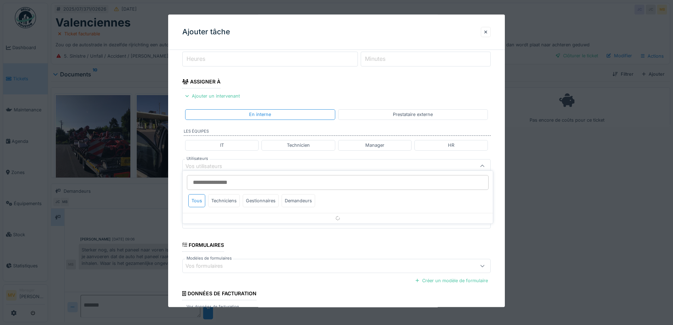
scroll to position [99, 0]
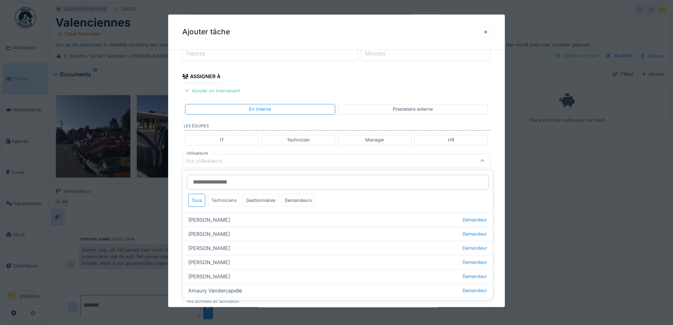
click at [229, 200] on div "Techniciens" at bounding box center [224, 200] width 32 height 13
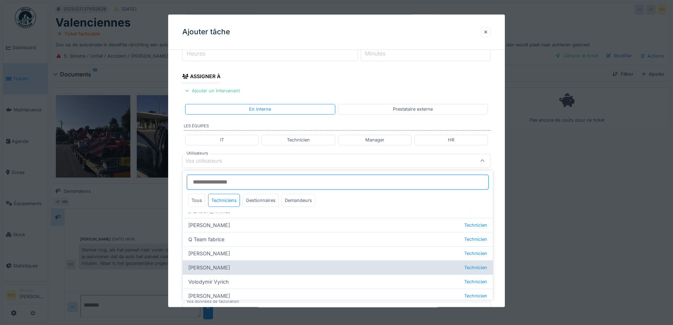
scroll to position [81, 0]
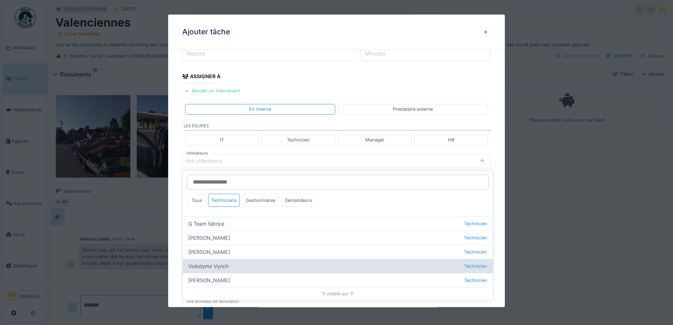
click at [248, 266] on div "Volodymir Vyrich Technicien" at bounding box center [338, 265] width 310 height 14
type input "*****"
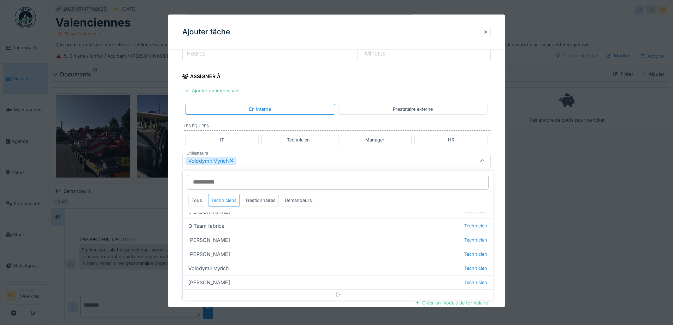
click at [280, 163] on div "Volodymir Vyrich" at bounding box center [318, 161] width 266 height 8
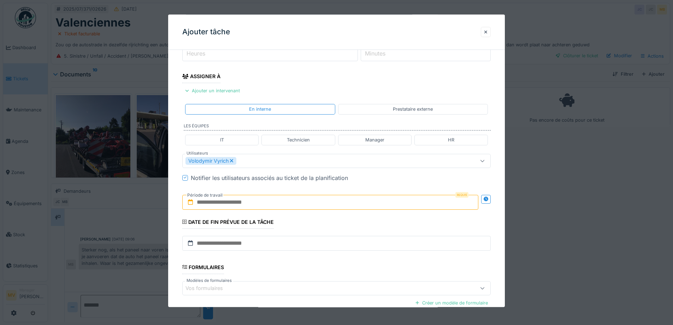
click at [284, 206] on input "text" at bounding box center [330, 202] width 296 height 15
click at [296, 219] on span "Previous Month" at bounding box center [296, 219] width 0 height 8
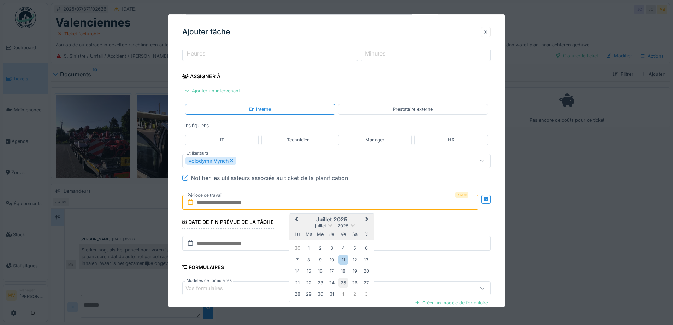
click at [345, 281] on div "25" at bounding box center [343, 283] width 10 height 10
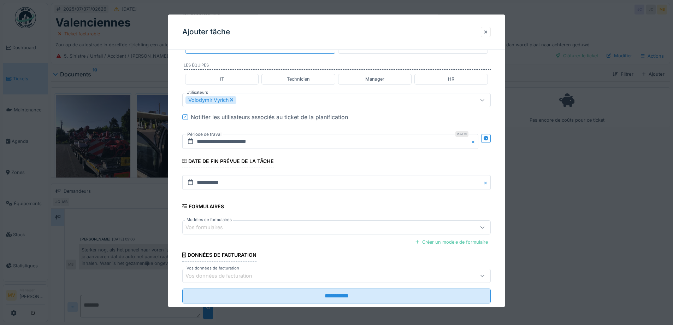
scroll to position [176, 0]
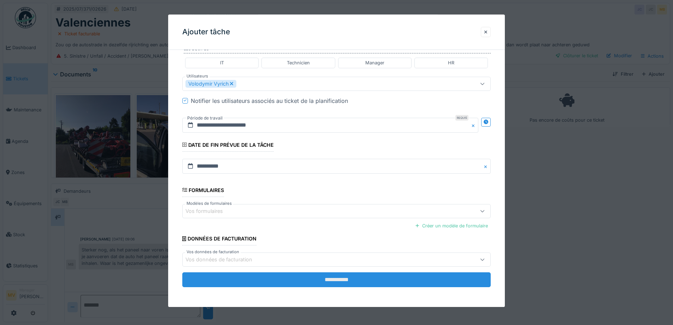
click at [346, 280] on input "**********" at bounding box center [336, 279] width 308 height 15
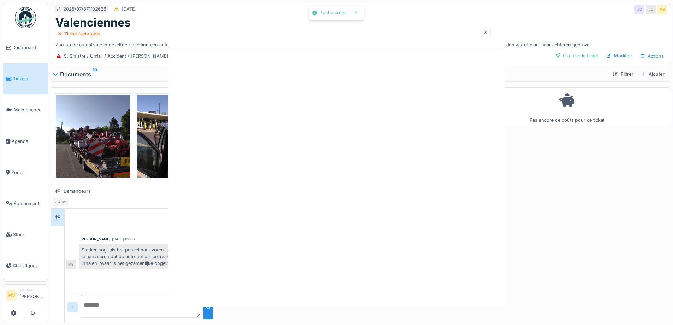
scroll to position [0, 0]
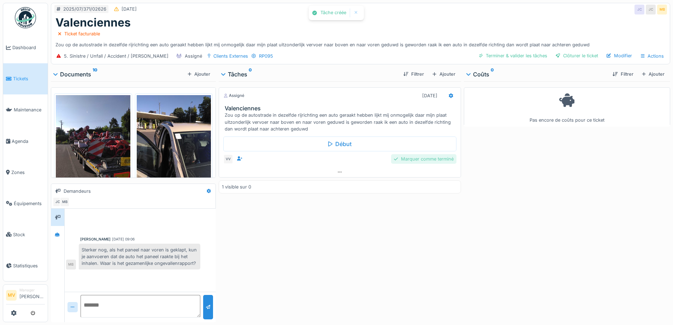
click at [430, 158] on div "Marquer comme terminé" at bounding box center [423, 159] width 65 height 10
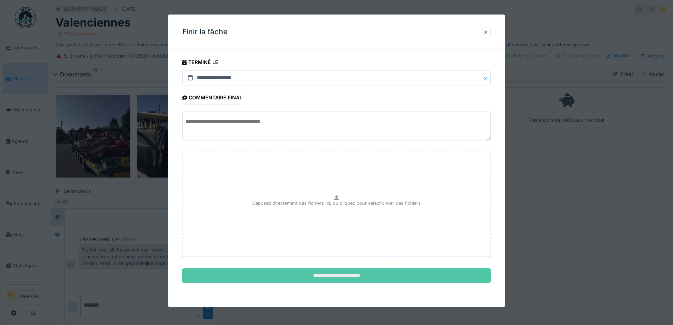
click at [324, 276] on input "**********" at bounding box center [336, 275] width 308 height 15
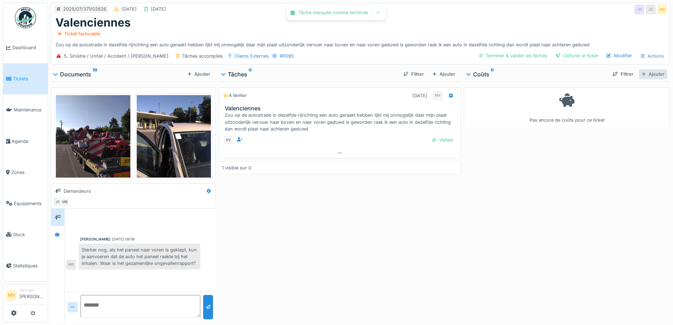
click at [652, 72] on div "Ajouter" at bounding box center [653, 74] width 28 height 10
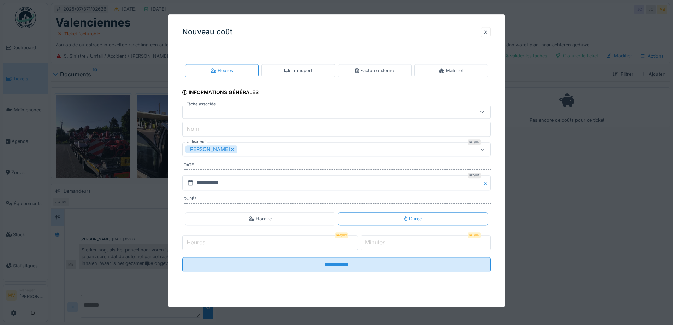
click at [231, 148] on icon at bounding box center [233, 149] width 4 height 5
click at [220, 148] on div "Utilisateurs" at bounding box center [203, 149] width 37 height 8
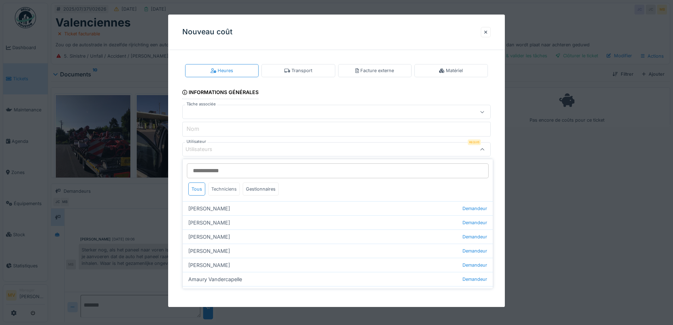
click at [227, 190] on div "Techniciens" at bounding box center [224, 188] width 32 height 13
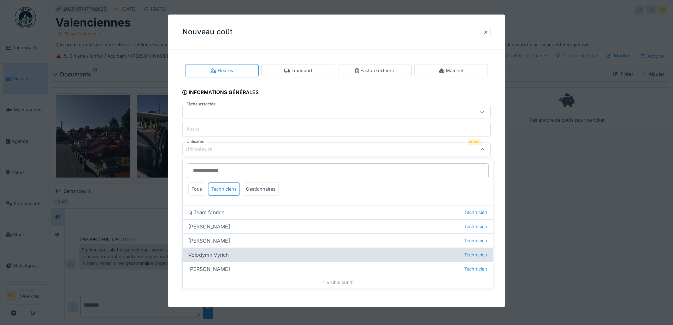
click at [225, 255] on div "Volodymir Vyrich Technicien" at bounding box center [338, 254] width 310 height 14
type input "*****"
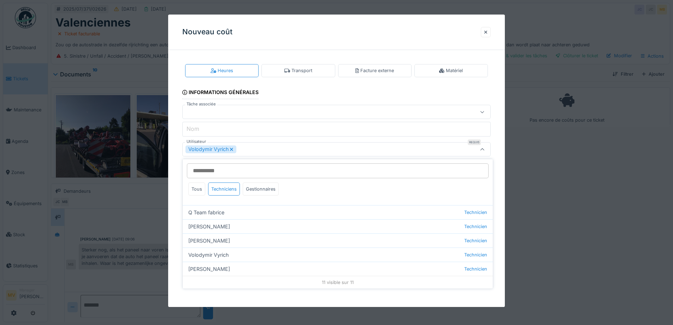
click at [286, 152] on div "Volodymir Vyrich" at bounding box center [318, 149] width 266 height 8
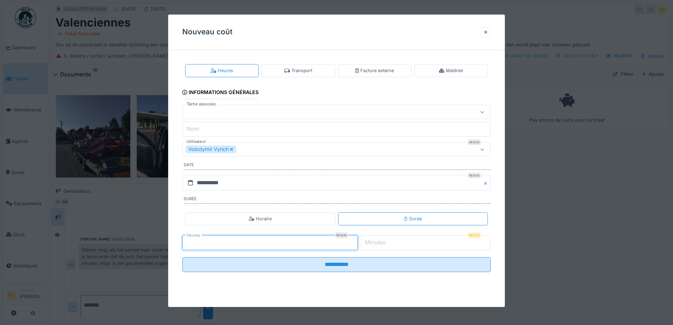
type input "*"
click at [356, 239] on input "*" at bounding box center [270, 242] width 176 height 15
click at [343, 242] on input "*" at bounding box center [270, 242] width 176 height 15
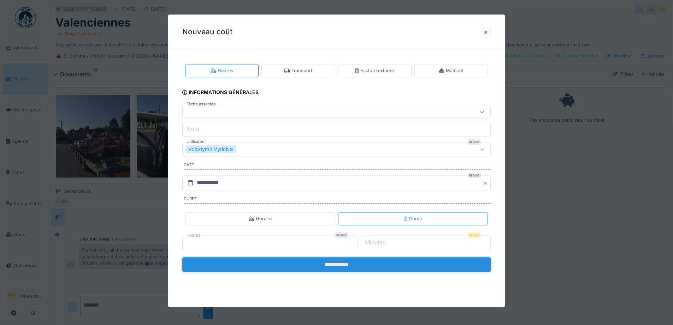
click at [383, 265] on input "**********" at bounding box center [336, 264] width 308 height 15
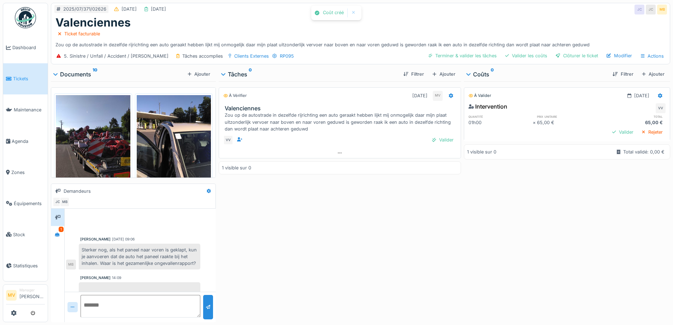
scroll to position [47, 0]
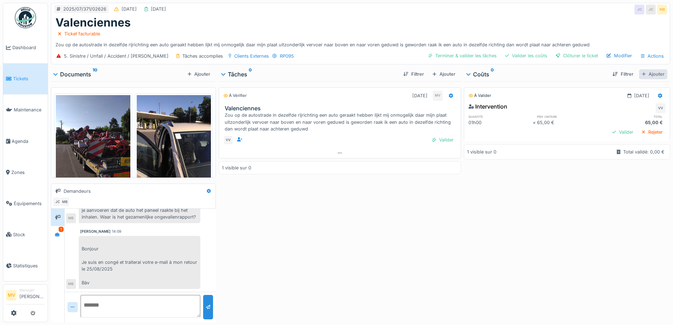
click at [646, 72] on div "Ajouter" at bounding box center [653, 74] width 28 height 10
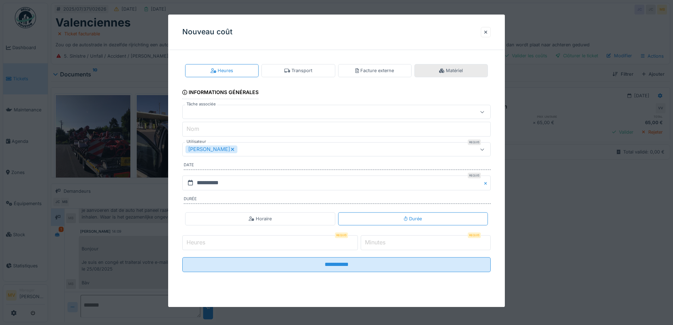
click at [451, 70] on div "Matériel" at bounding box center [450, 70] width 23 height 7
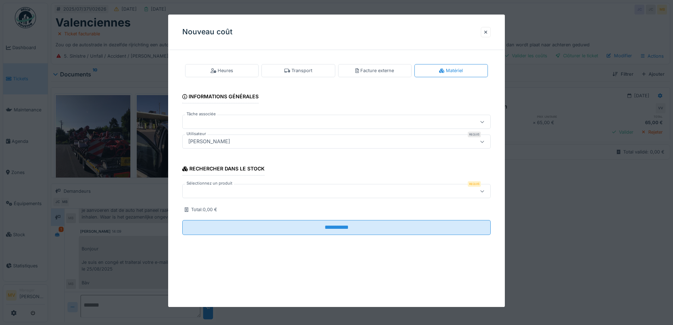
click at [467, 195] on div at bounding box center [336, 191] width 308 height 14
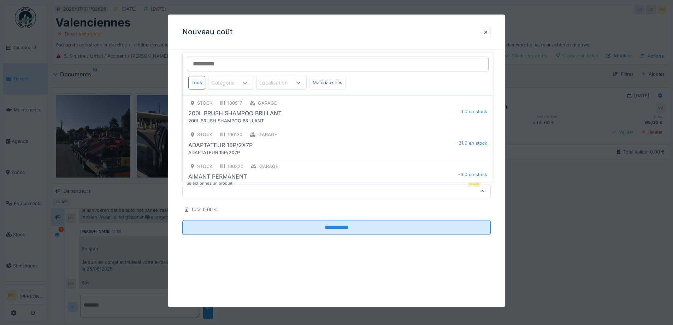
click at [269, 64] on input "Sélectionnez un produit" at bounding box center [338, 64] width 302 height 15
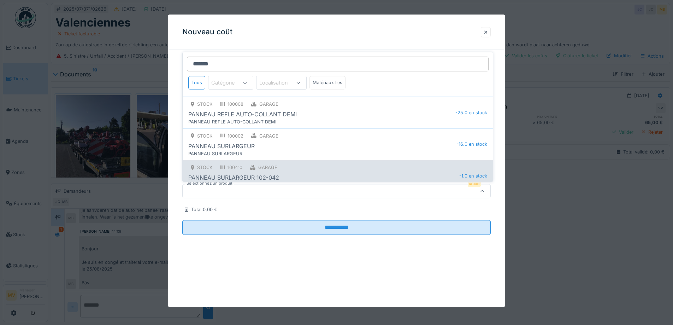
scroll to position [305, 0]
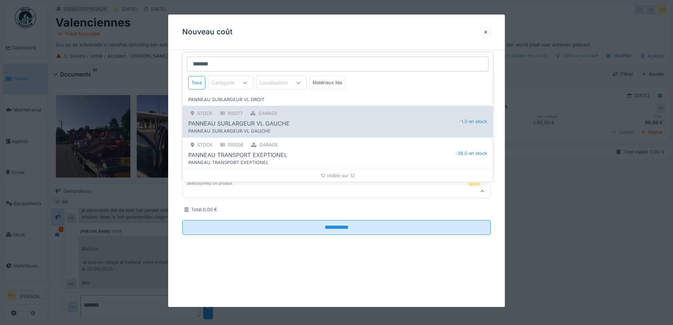
type input "*******"
click at [318, 121] on div "PANNEAU SURLARGEUR VL GAUCHE" at bounding box center [323, 123] width 271 height 8
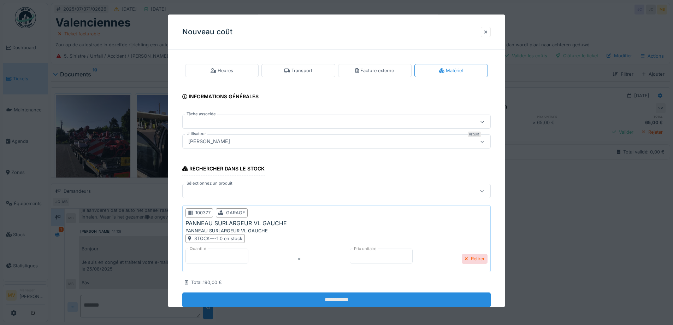
click at [345, 302] on input "**********" at bounding box center [336, 299] width 308 height 15
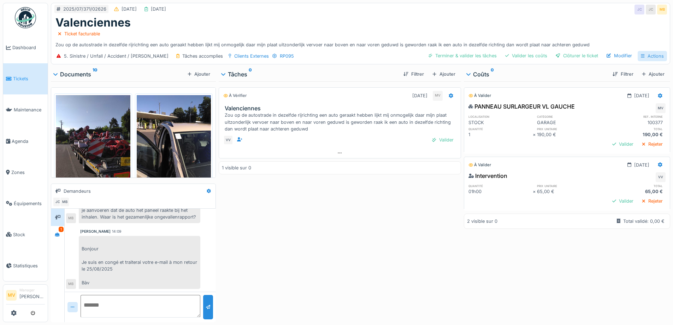
click at [650, 55] on div "Actions" at bounding box center [651, 56] width 29 height 10
click at [644, 35] on div "Ticket facturable" at bounding box center [360, 33] width 610 height 9
click at [649, 57] on div "Actions" at bounding box center [651, 56] width 29 height 10
click at [626, 73] on div "Rapport d'intervention" at bounding box center [622, 71] width 63 height 11
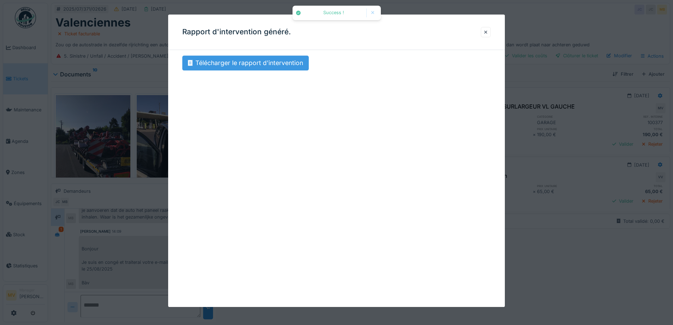
click at [270, 61] on div "Télécharger le rapport d'intervention" at bounding box center [245, 62] width 126 height 15
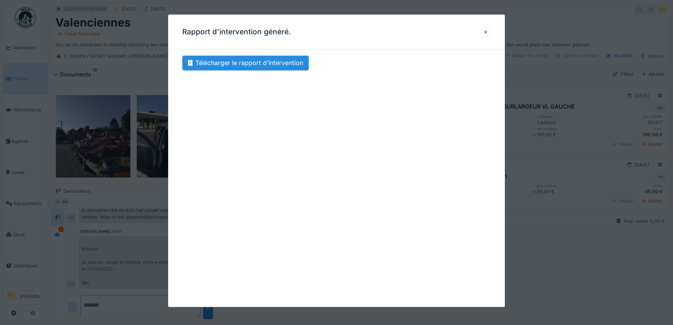
click at [572, 87] on div at bounding box center [336, 162] width 673 height 325
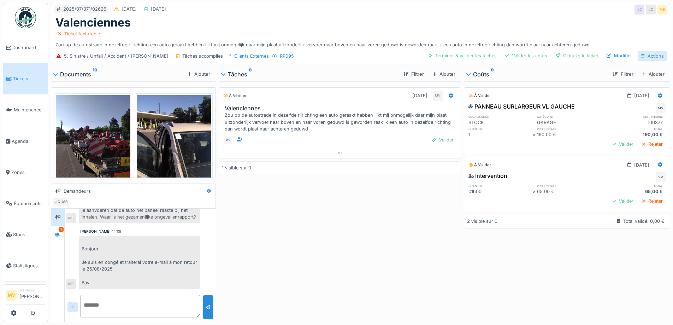
click at [647, 54] on div "Actions" at bounding box center [651, 56] width 29 height 10
click at [630, 80] on div "Rapport sur les coûts" at bounding box center [622, 82] width 63 height 11
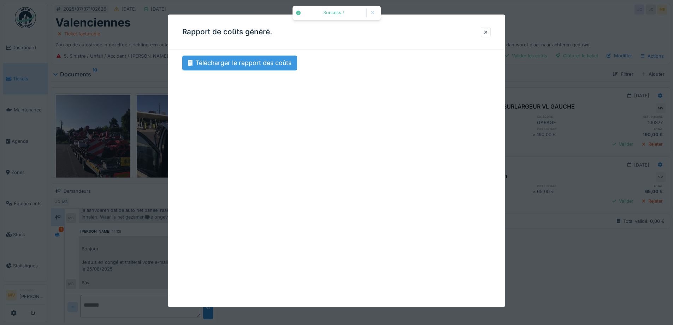
click at [271, 62] on div "Télécharger le rapport des coûts" at bounding box center [239, 62] width 115 height 15
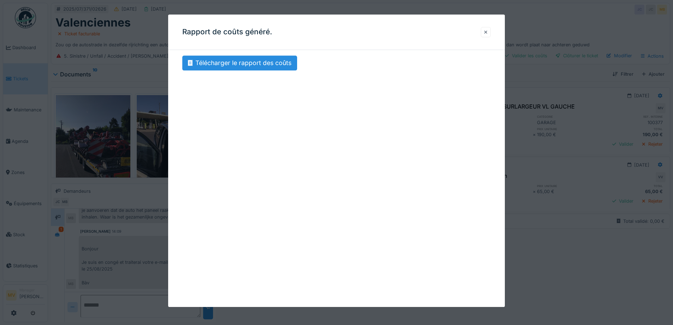
click at [487, 32] on div at bounding box center [486, 32] width 4 height 7
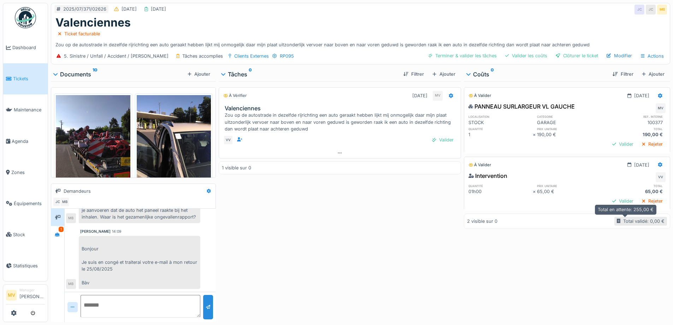
click at [614, 221] on div "Total validé: 0,00 €" at bounding box center [640, 220] width 53 height 9
click at [528, 56] on div "Valider les coûts" at bounding box center [526, 56] width 48 height 10
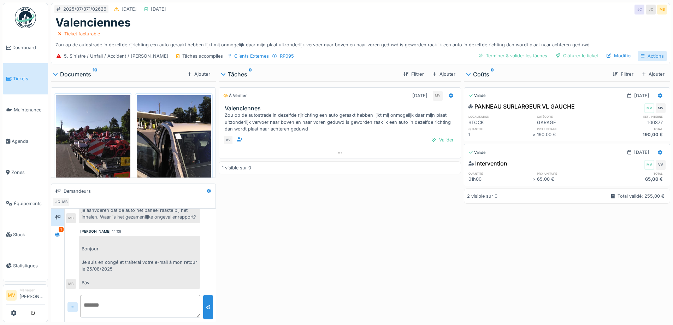
click at [655, 53] on div "Actions" at bounding box center [651, 56] width 29 height 10
click at [624, 81] on div "Rapport sur les coûts" at bounding box center [622, 82] width 63 height 11
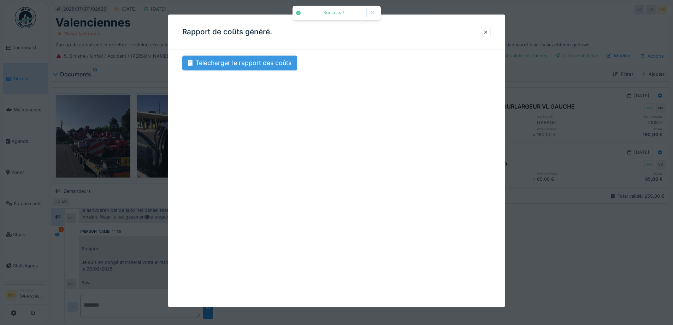
click at [272, 65] on div "Télécharger le rapport des coûts" at bounding box center [239, 62] width 115 height 15
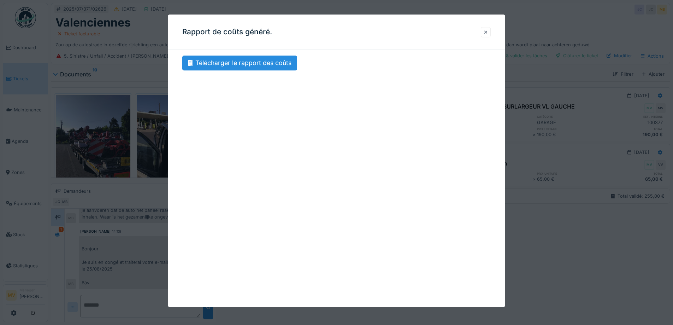
click at [487, 32] on div at bounding box center [486, 32] width 4 height 7
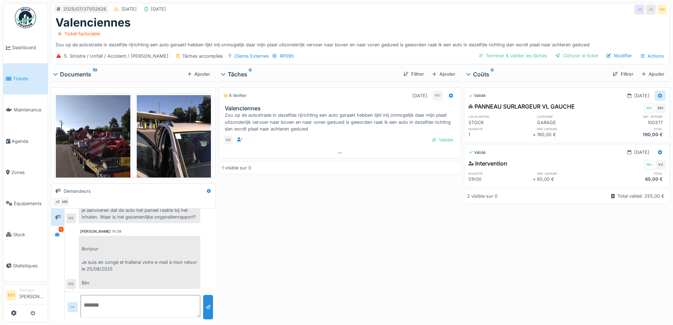
click at [658, 96] on icon at bounding box center [660, 95] width 4 height 5
click at [637, 119] on div "Modifier" at bounding box center [625, 122] width 34 height 11
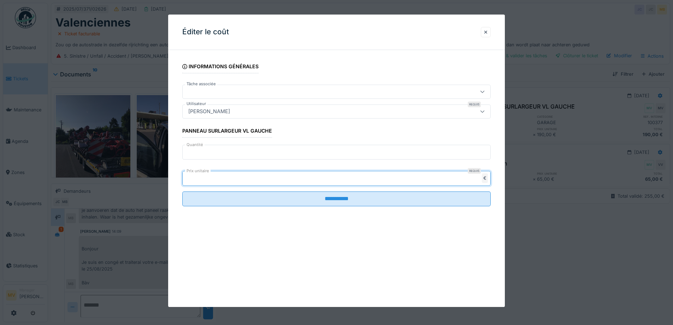
click at [295, 182] on input "***" at bounding box center [336, 178] width 308 height 15
type input "*"
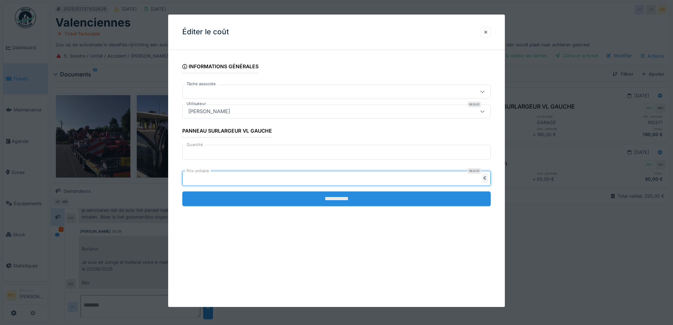
type input "***"
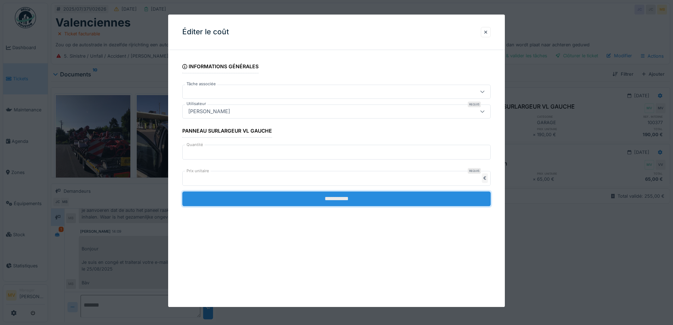
click at [361, 201] on input "**********" at bounding box center [336, 198] width 308 height 15
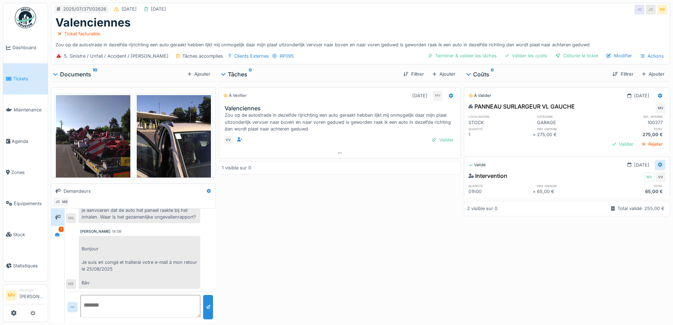
click at [658, 164] on icon at bounding box center [660, 164] width 4 height 5
click at [632, 188] on div "Modifier" at bounding box center [625, 190] width 34 height 11
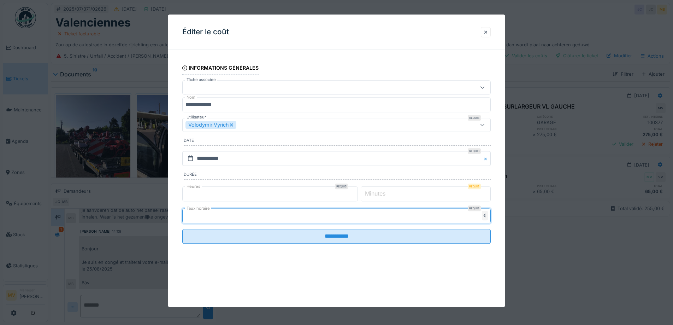
click at [262, 218] on input "**" at bounding box center [336, 215] width 308 height 15
type input "*"
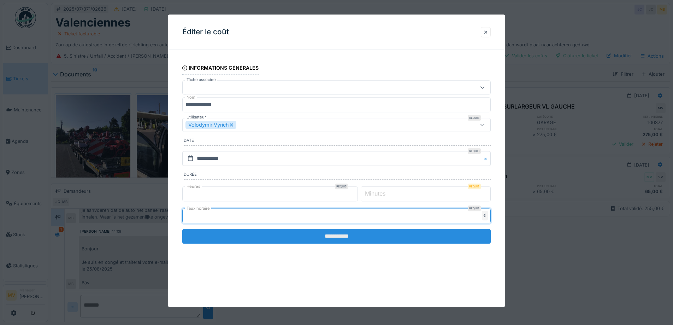
type input "**"
click at [330, 236] on input "**********" at bounding box center [336, 235] width 308 height 15
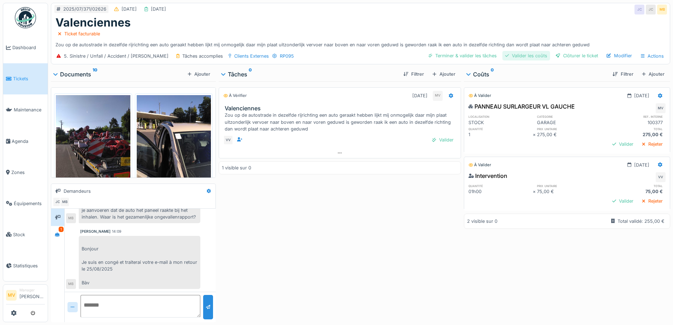
click at [521, 53] on div "Valider les coûts" at bounding box center [526, 56] width 48 height 10
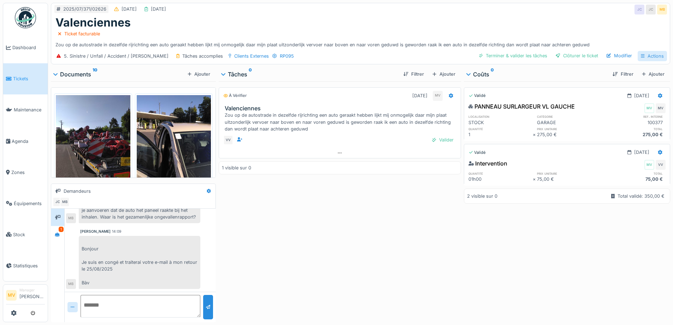
click at [647, 57] on div "Actions" at bounding box center [651, 56] width 29 height 10
click at [638, 81] on div "Rapport sur les coûts" at bounding box center [622, 82] width 63 height 11
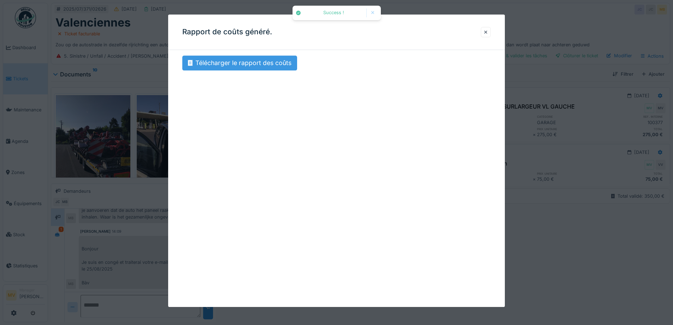
click at [236, 63] on div "Télécharger le rapport des coûts" at bounding box center [239, 62] width 115 height 15
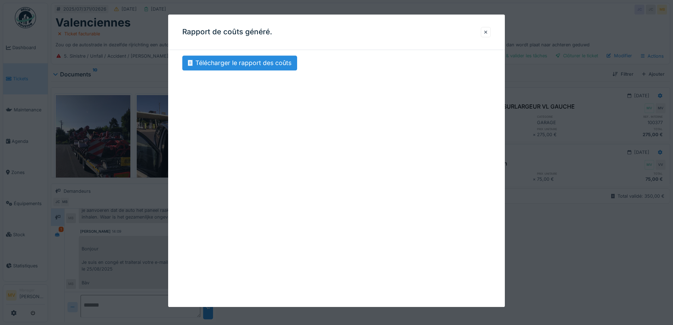
drag, startPoint x: 642, startPoint y: 30, endPoint x: 618, endPoint y: 24, distance: 24.7
click at [640, 29] on div at bounding box center [336, 162] width 673 height 325
